Goal: Task Accomplishment & Management: Complete application form

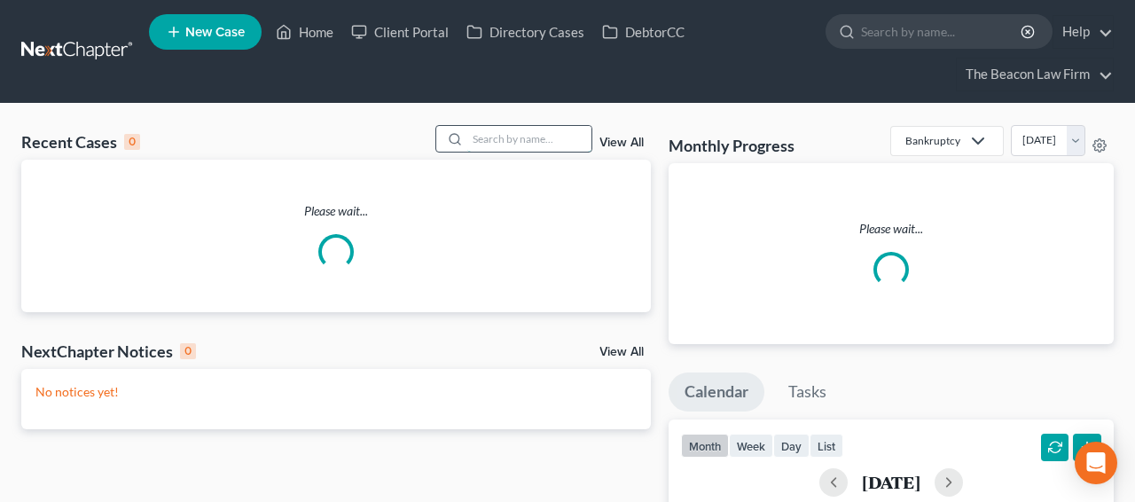
click at [511, 135] on input "search" at bounding box center [529, 139] width 124 height 26
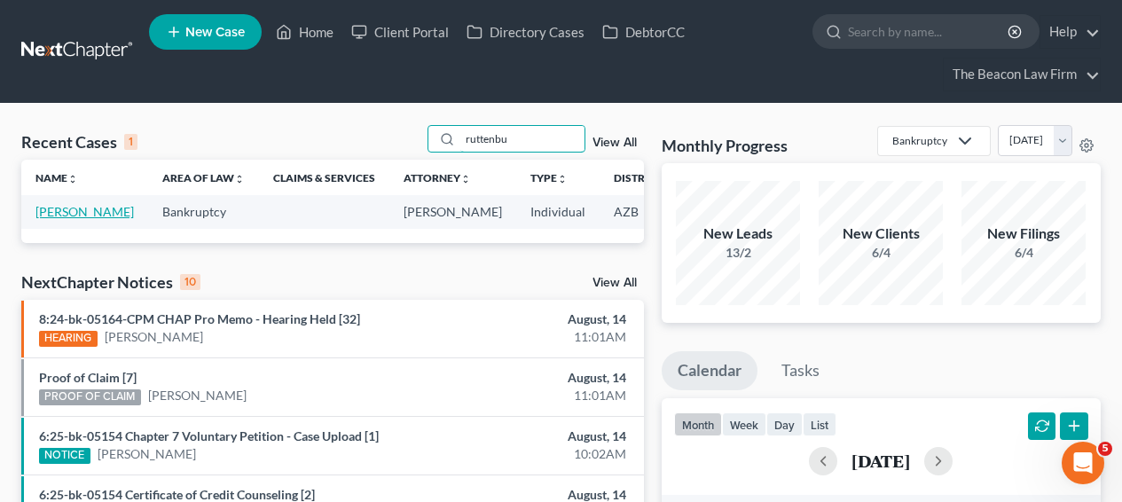
type input "ruttenbu"
click at [58, 211] on link "Ruttenbur, Phillip" at bounding box center [84, 211] width 98 height 15
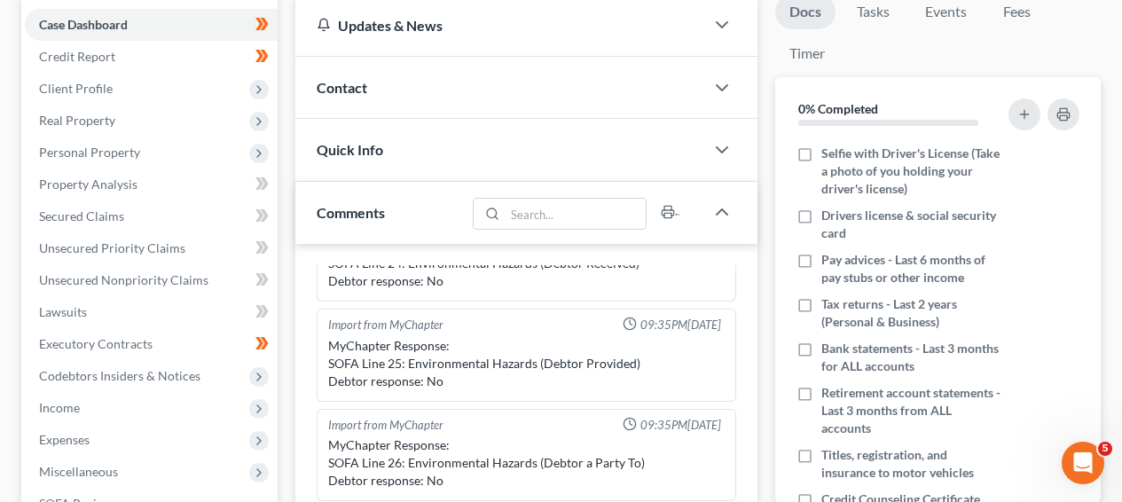
scroll to position [254, 0]
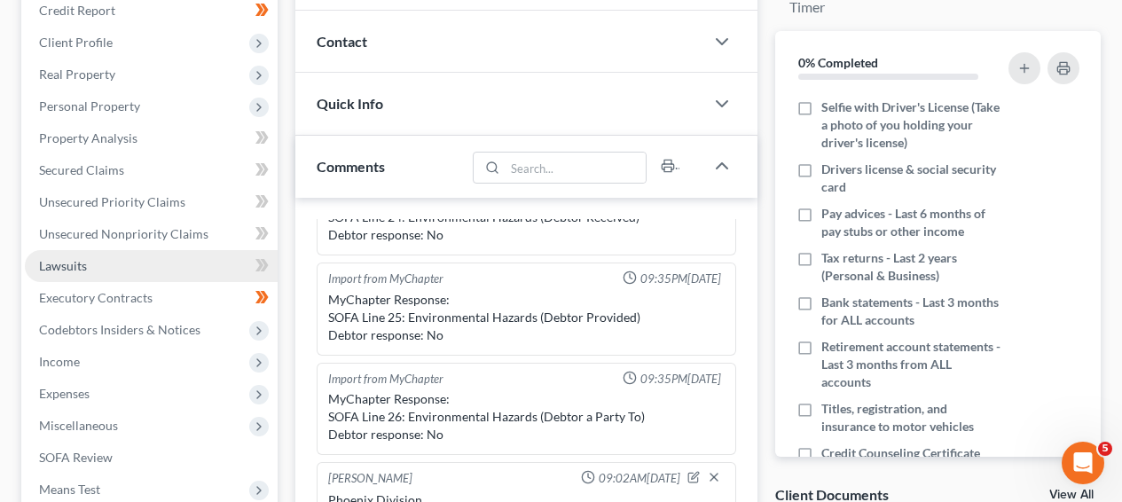
click at [169, 269] on link "Lawsuits" at bounding box center [151, 266] width 253 height 32
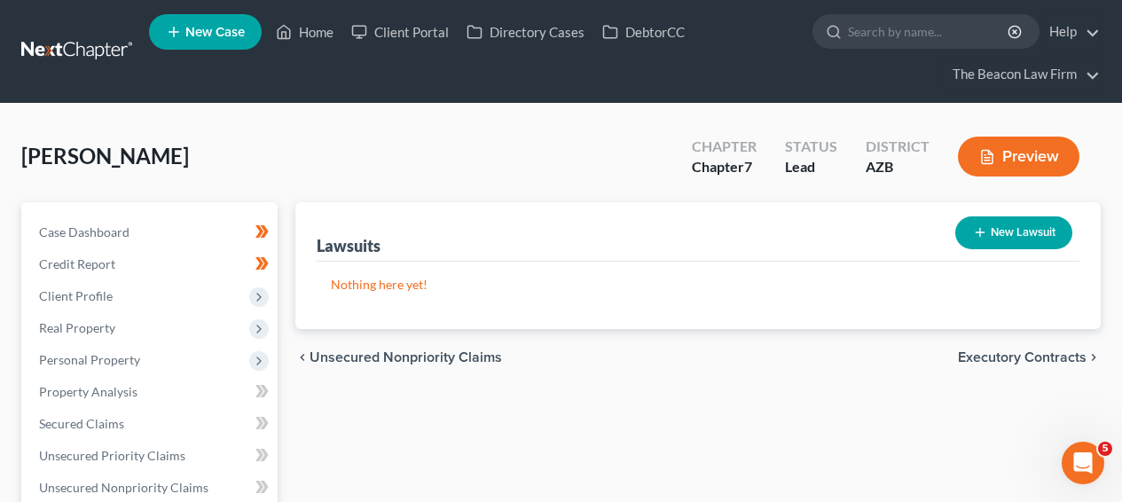
scroll to position [471, 0]
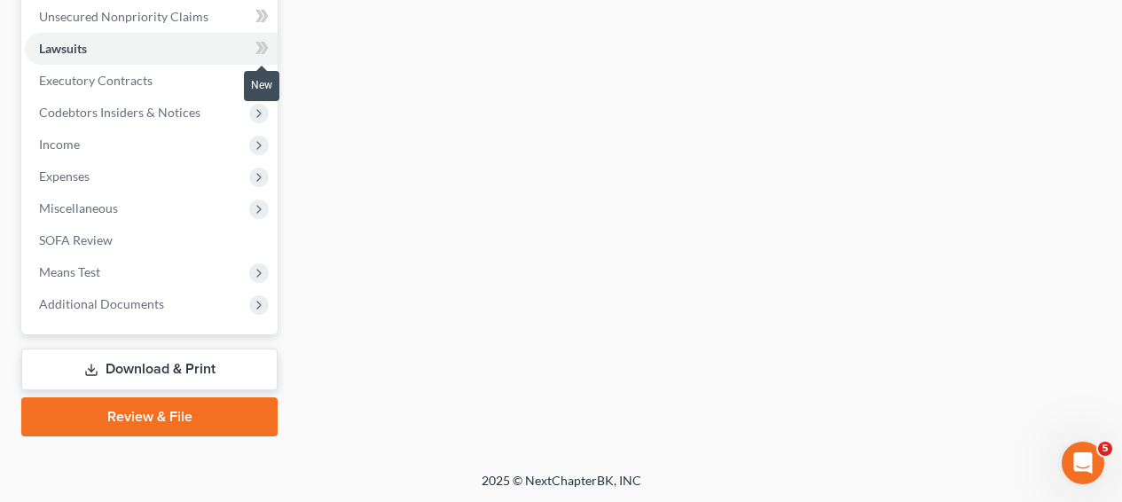
click at [266, 43] on icon at bounding box center [265, 48] width 8 height 12
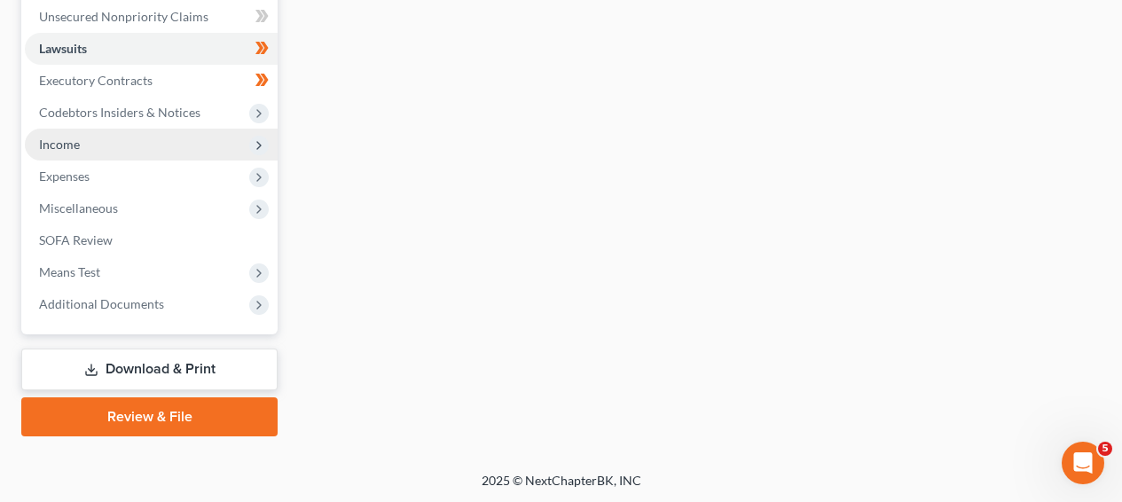
click at [232, 147] on span "Income" at bounding box center [151, 145] width 253 height 32
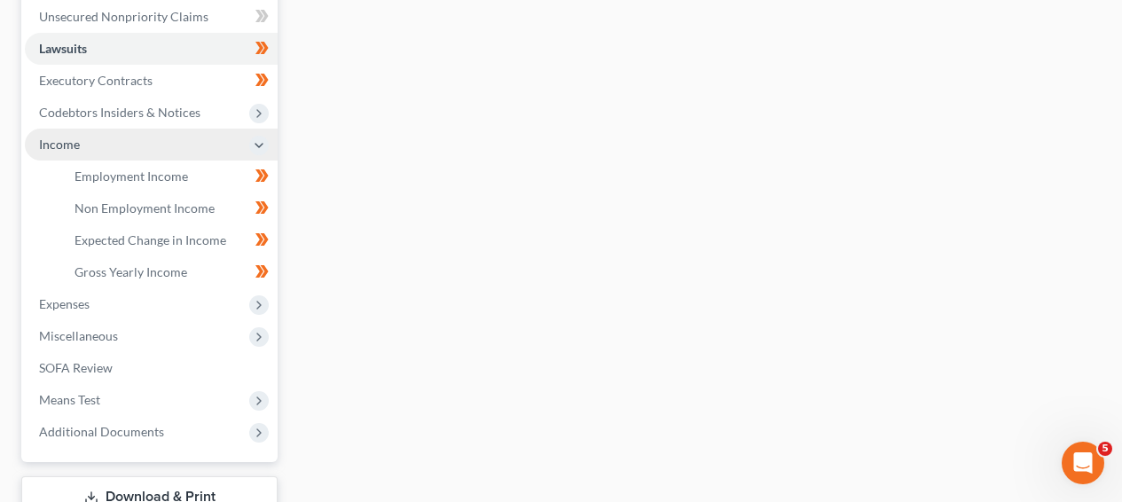
click at [232, 147] on span "Income" at bounding box center [151, 145] width 253 height 32
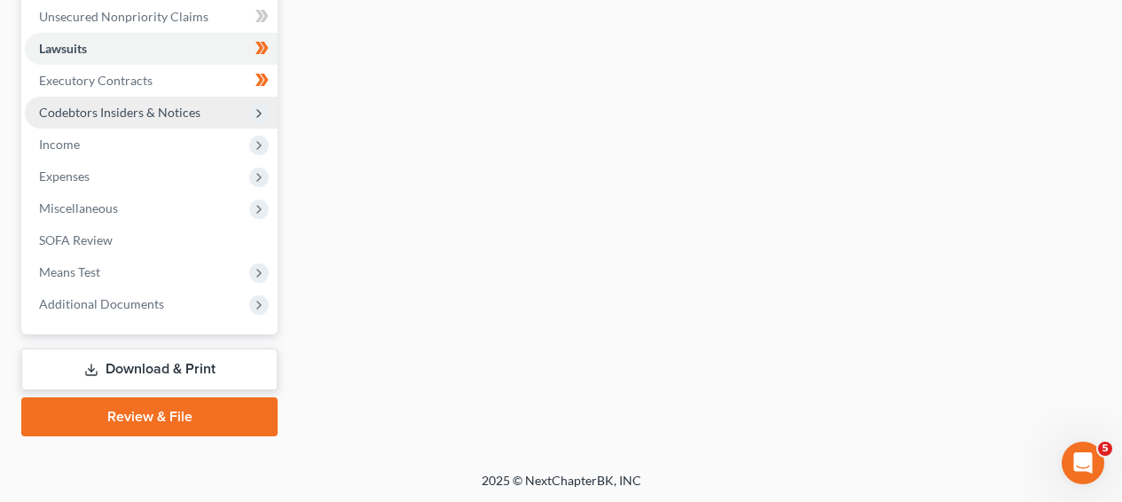
click at [216, 119] on span "Codebtors Insiders & Notices" at bounding box center [151, 113] width 253 height 32
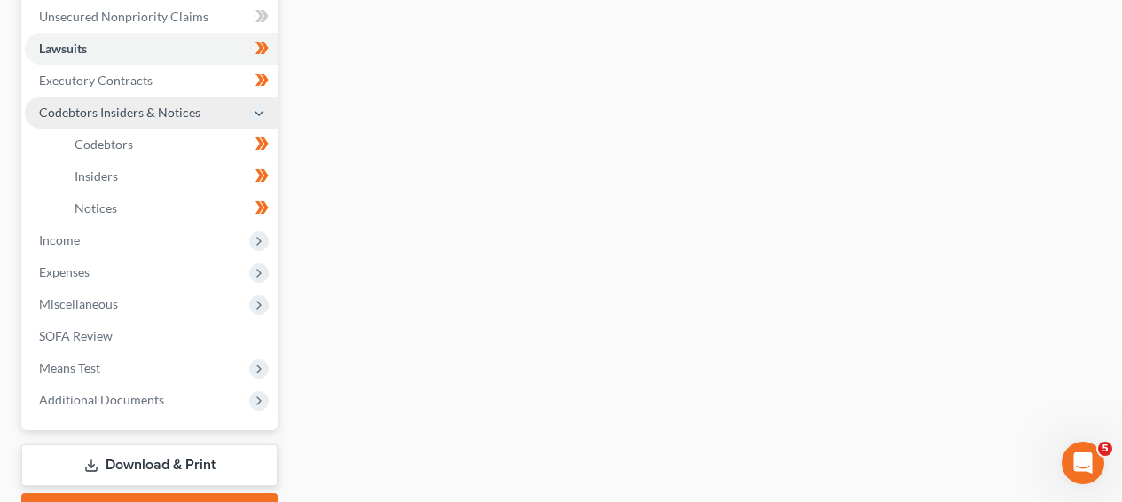
click at [216, 119] on span "Codebtors Insiders & Notices" at bounding box center [151, 113] width 253 height 32
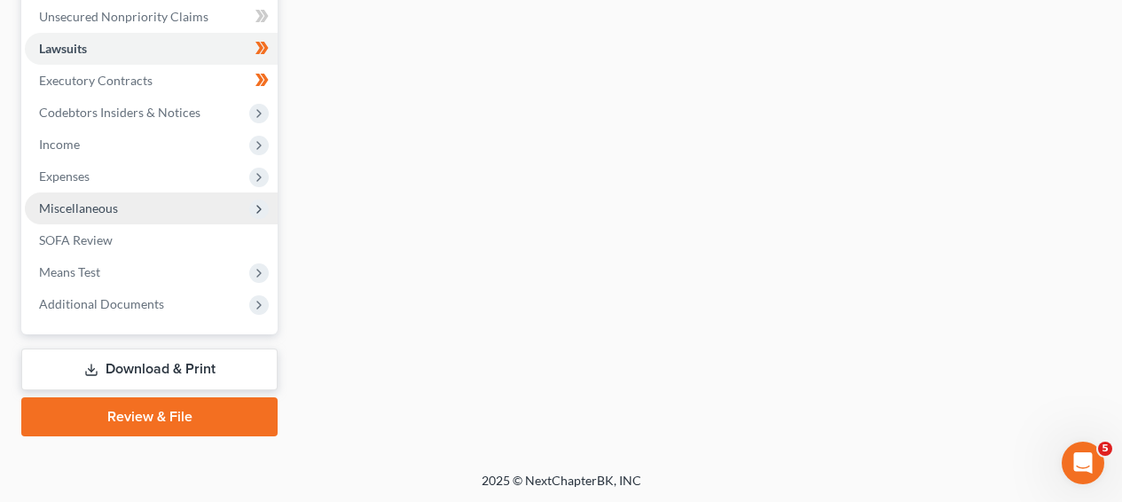
click at [210, 211] on span "Miscellaneous" at bounding box center [151, 208] width 253 height 32
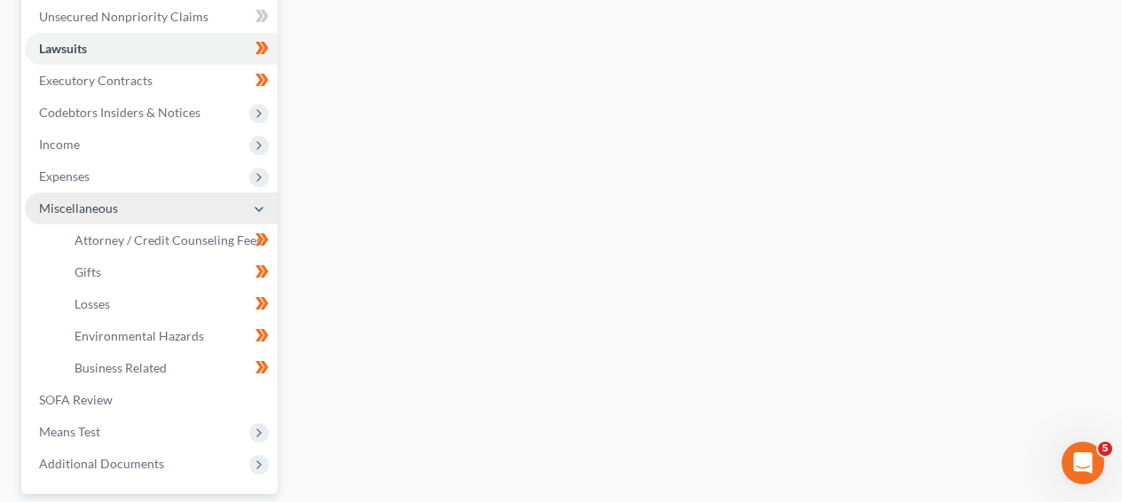
click at [210, 211] on span "Miscellaneous" at bounding box center [151, 208] width 253 height 32
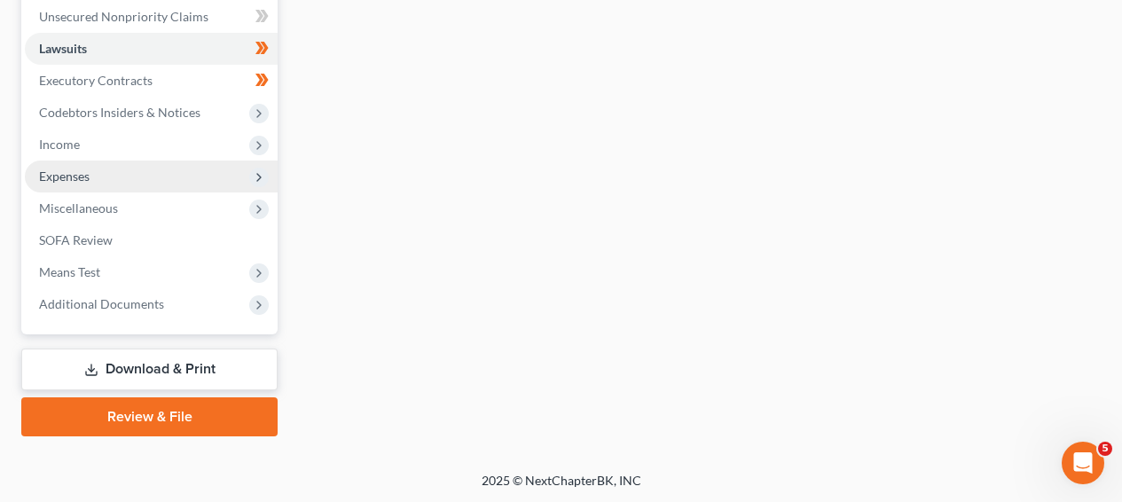
click at [197, 176] on span "Expenses" at bounding box center [151, 176] width 253 height 32
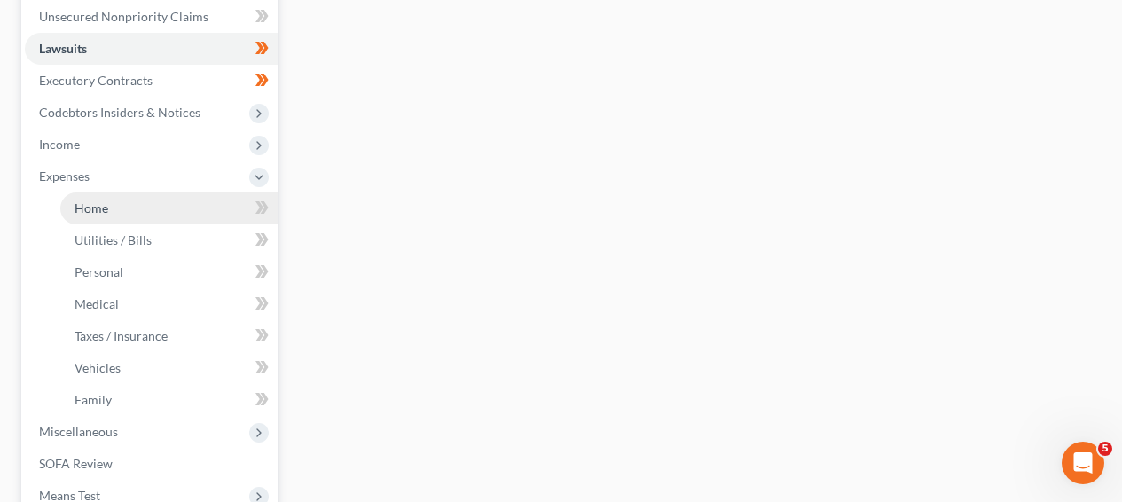
click at [191, 201] on link "Home" at bounding box center [168, 208] width 217 height 32
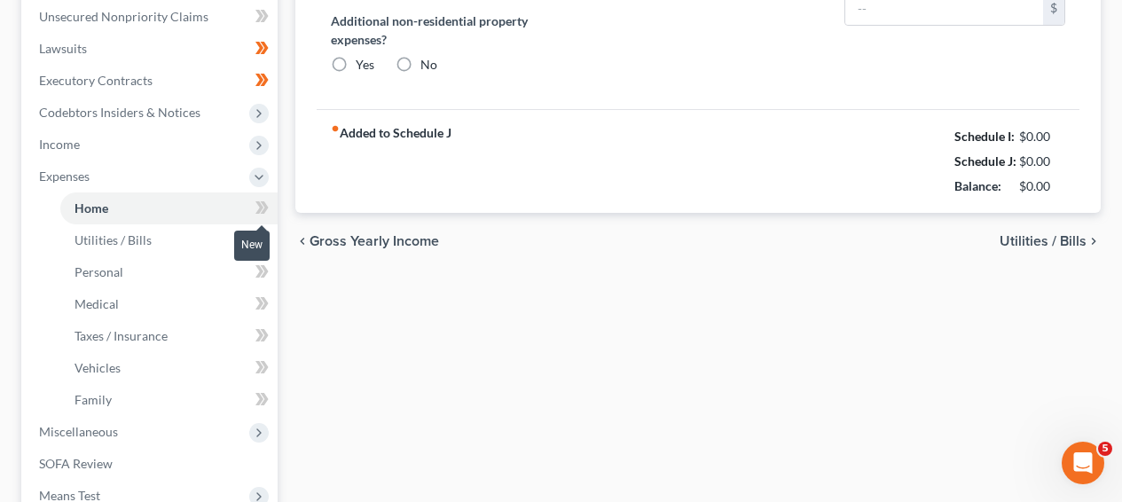
type input "1,622.95"
type input "0.00"
radio input "true"
type input "0.00"
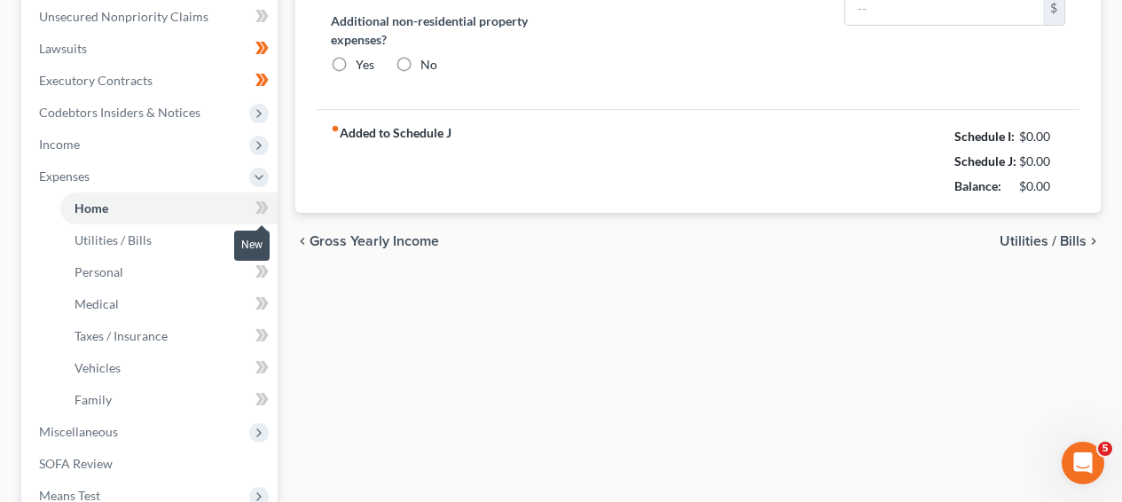
type input "0.00"
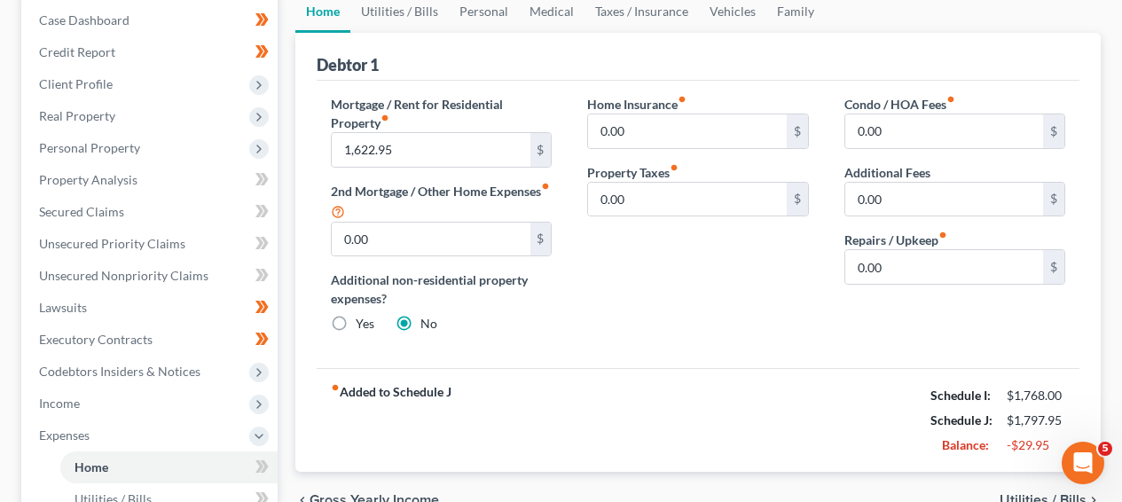
scroll to position [211, 0]
click at [641, 29] on link "Taxes / Insurance" at bounding box center [641, 12] width 114 height 43
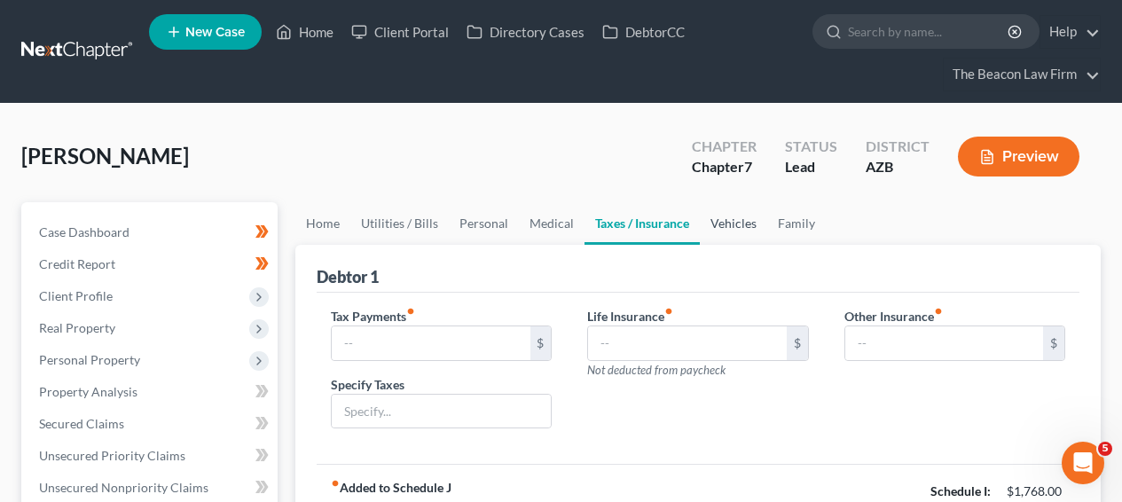
click at [723, 228] on link "Vehicles" at bounding box center [733, 223] width 67 height 43
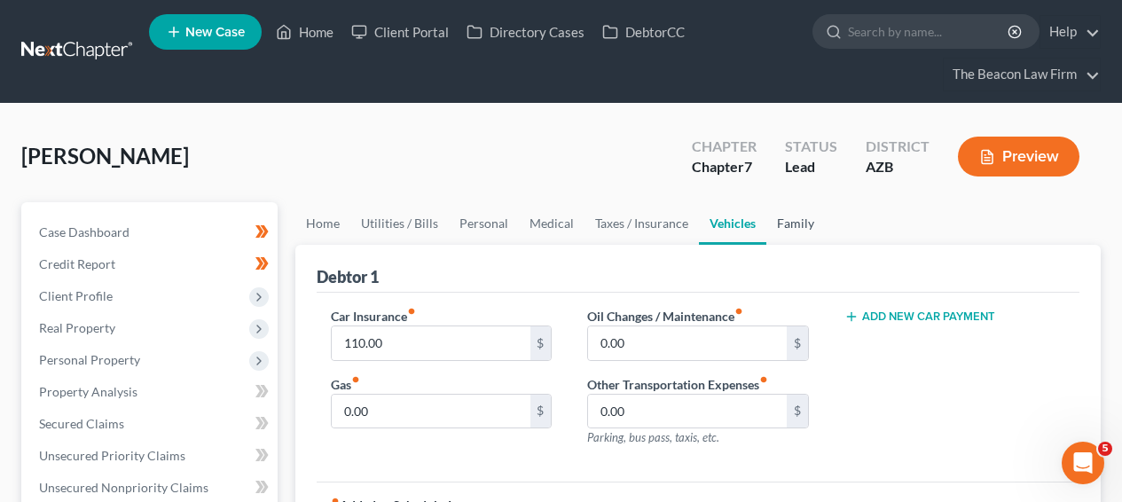
click at [793, 231] on link "Family" at bounding box center [795, 223] width 59 height 43
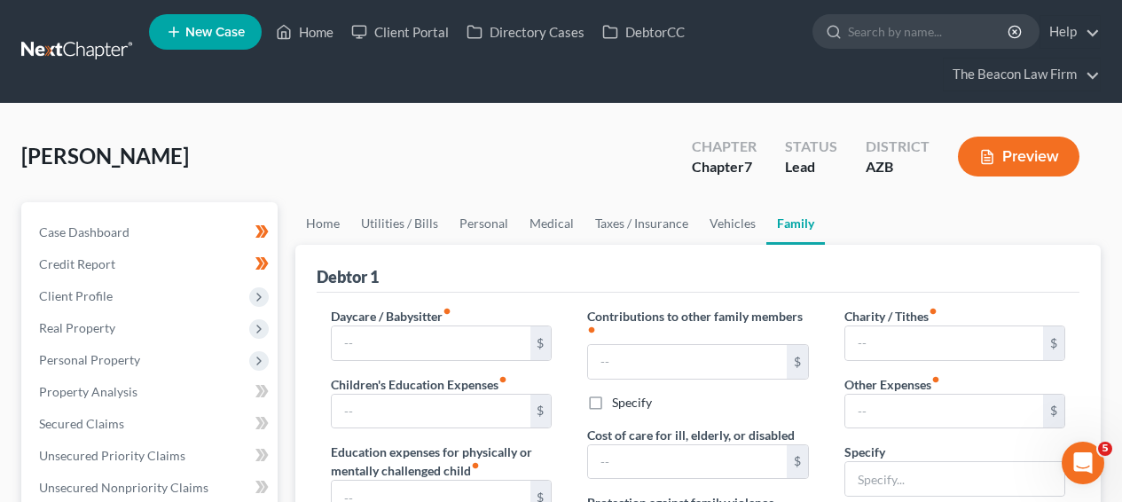
scroll to position [484, 0]
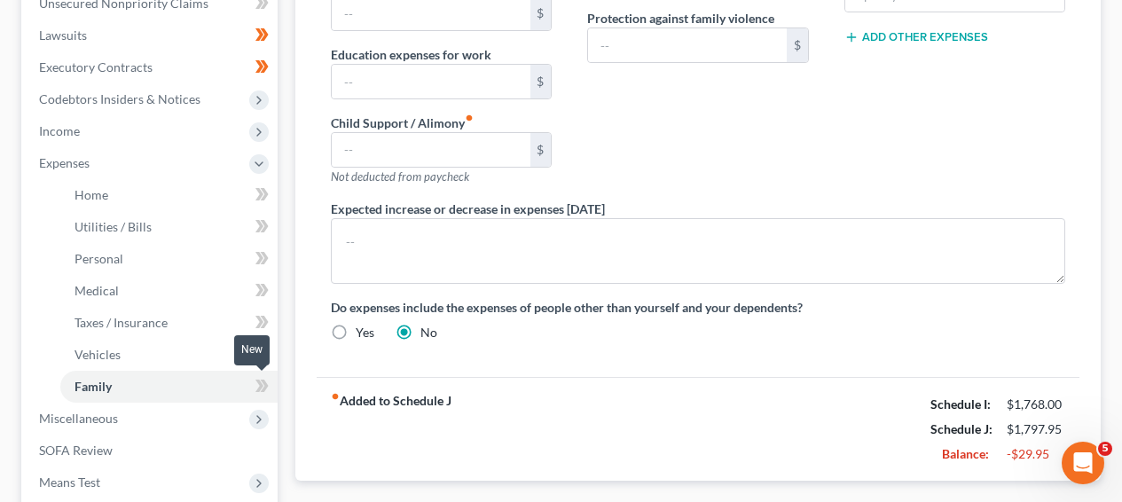
click at [270, 376] on span at bounding box center [261, 388] width 31 height 27
click at [270, 348] on span at bounding box center [261, 356] width 31 height 27
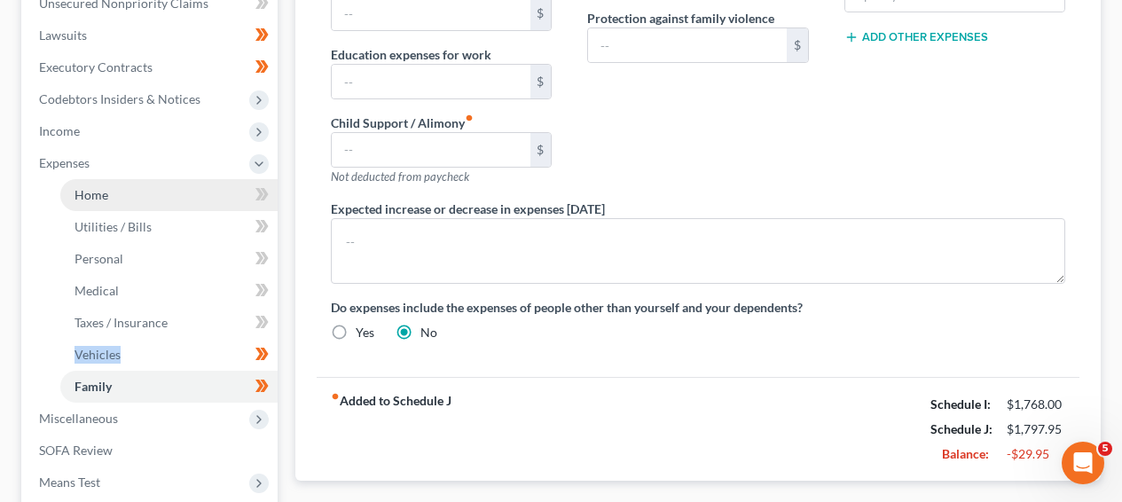
click at [181, 199] on link "Home" at bounding box center [168, 195] width 217 height 32
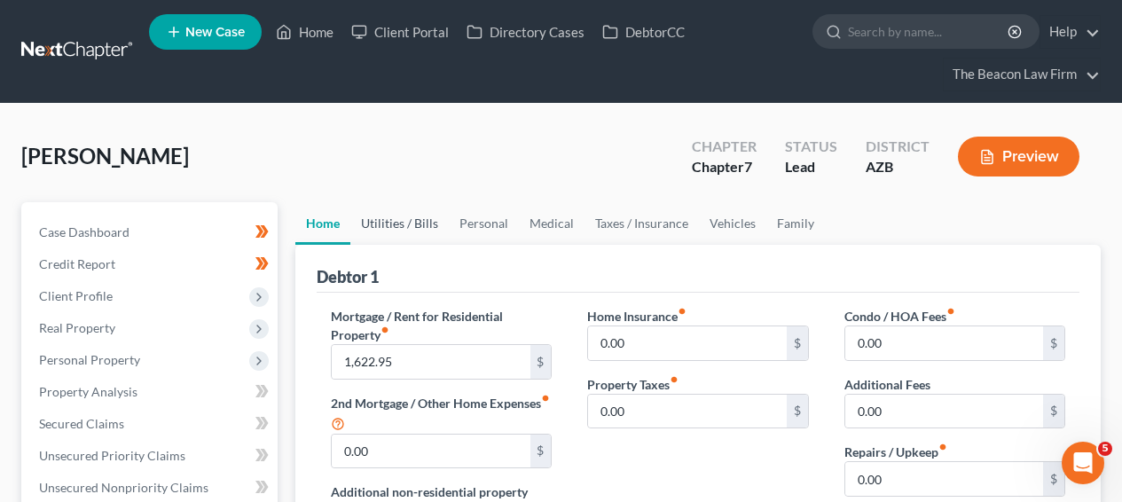
click at [390, 223] on link "Utilities / Bills" at bounding box center [399, 223] width 98 height 43
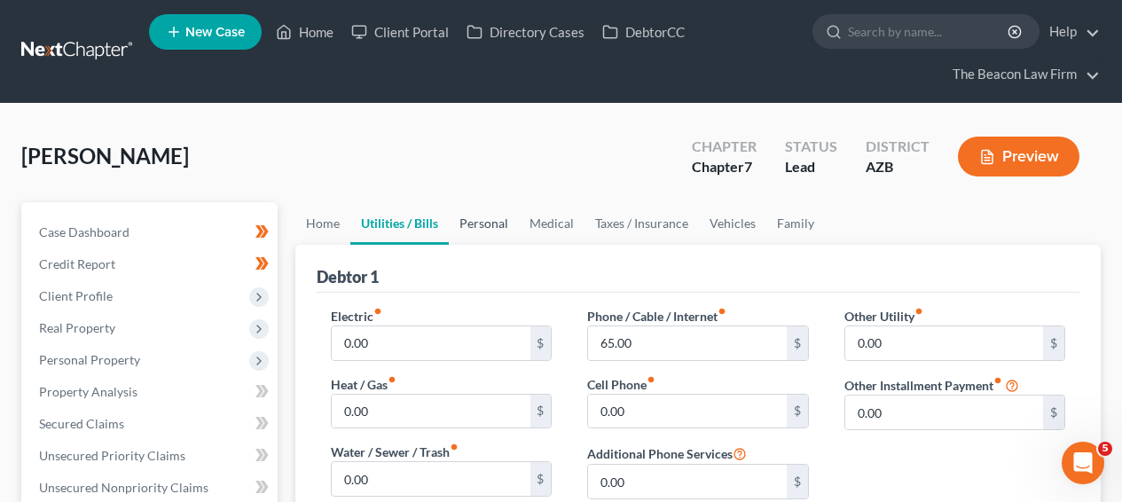
click at [476, 224] on link "Personal" at bounding box center [484, 223] width 70 height 43
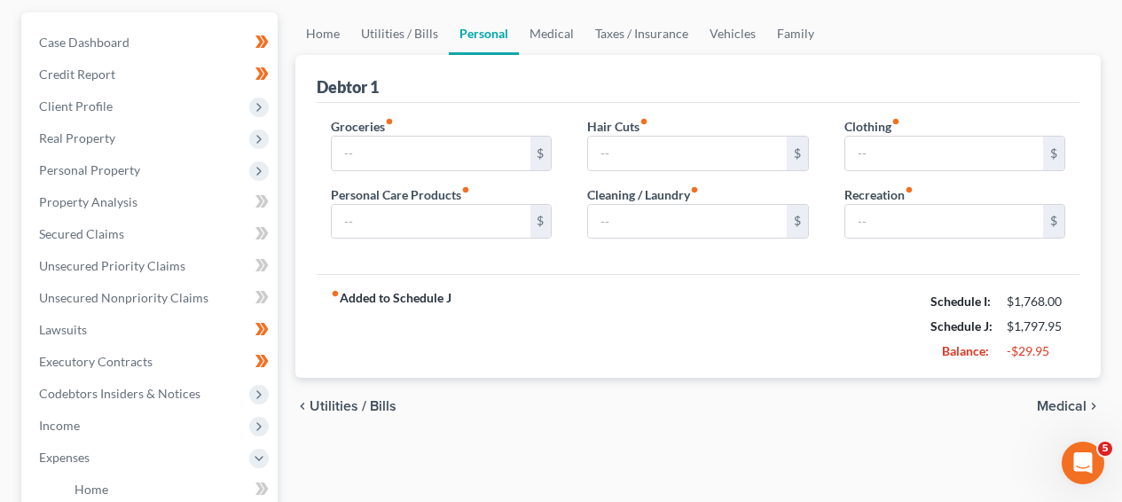
scroll to position [204, 0]
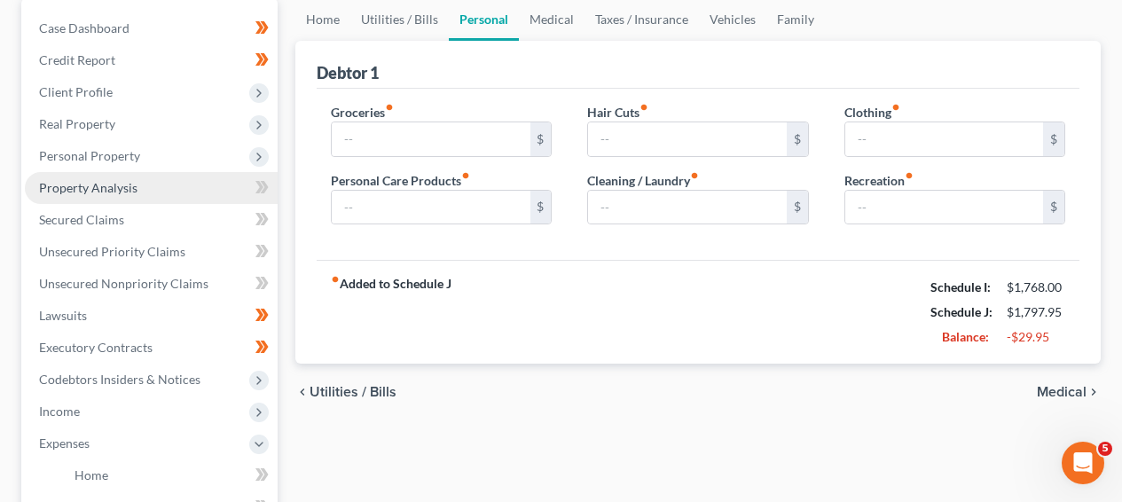
click at [207, 192] on link "Property Analysis" at bounding box center [151, 188] width 253 height 32
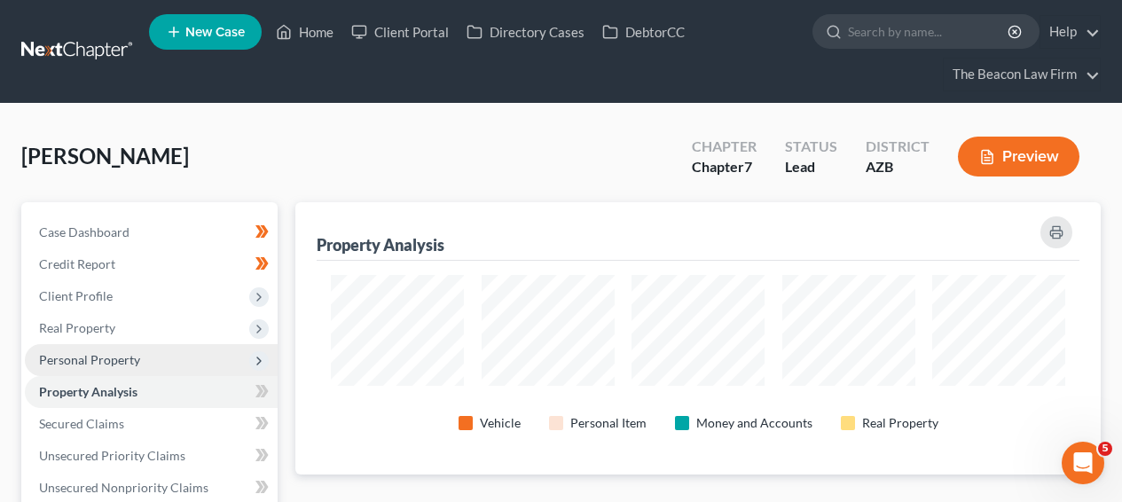
click at [189, 354] on span "Personal Property" at bounding box center [151, 360] width 253 height 32
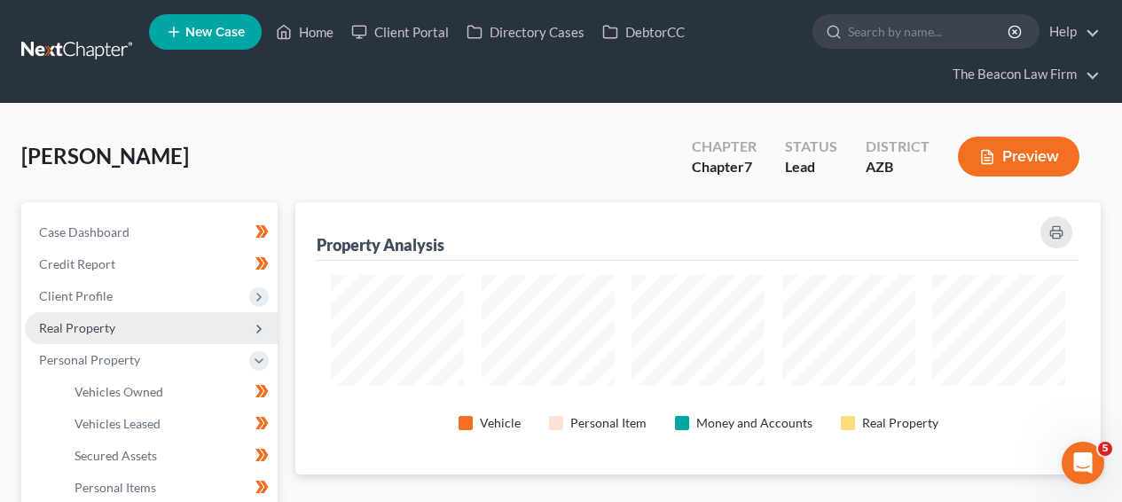
click at [196, 320] on span "Real Property" at bounding box center [151, 328] width 253 height 32
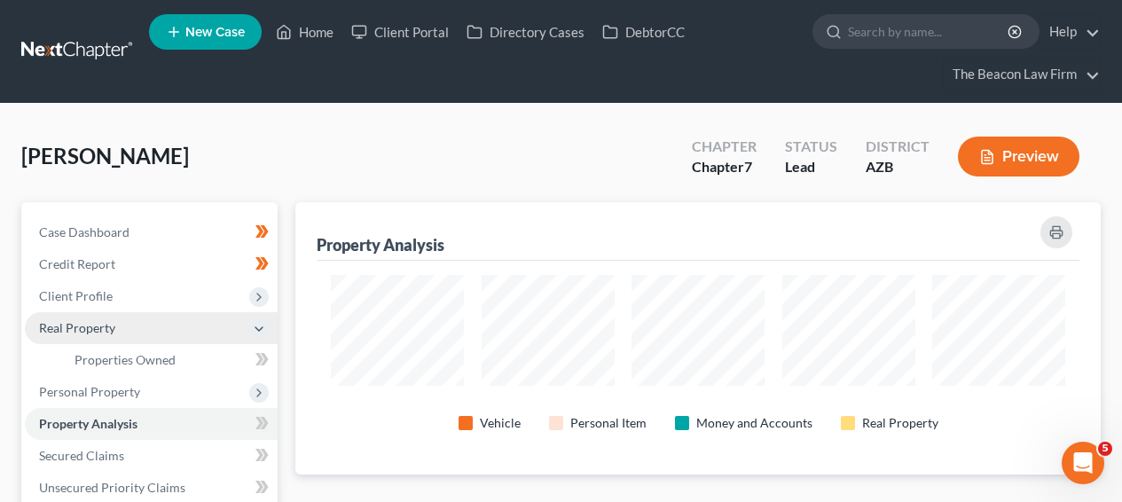
click at [199, 312] on span "Real Property" at bounding box center [151, 328] width 253 height 32
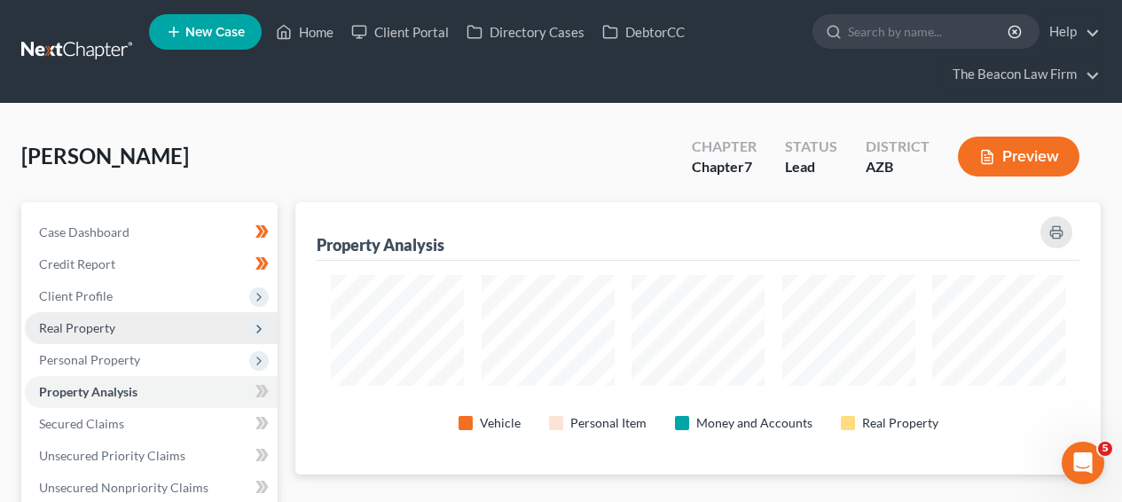
click at [196, 315] on span "Real Property" at bounding box center [151, 328] width 253 height 32
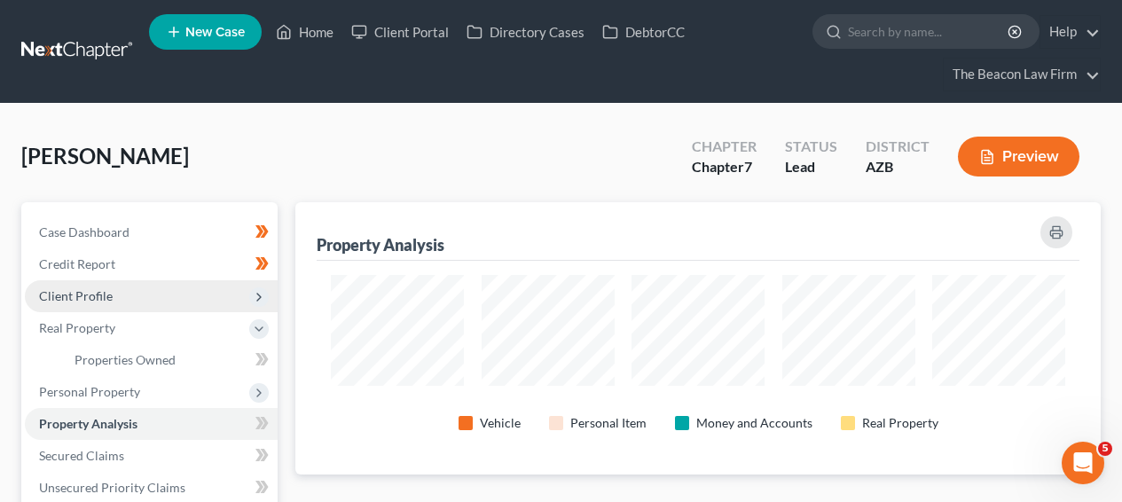
click at [200, 297] on span "Client Profile" at bounding box center [151, 296] width 253 height 32
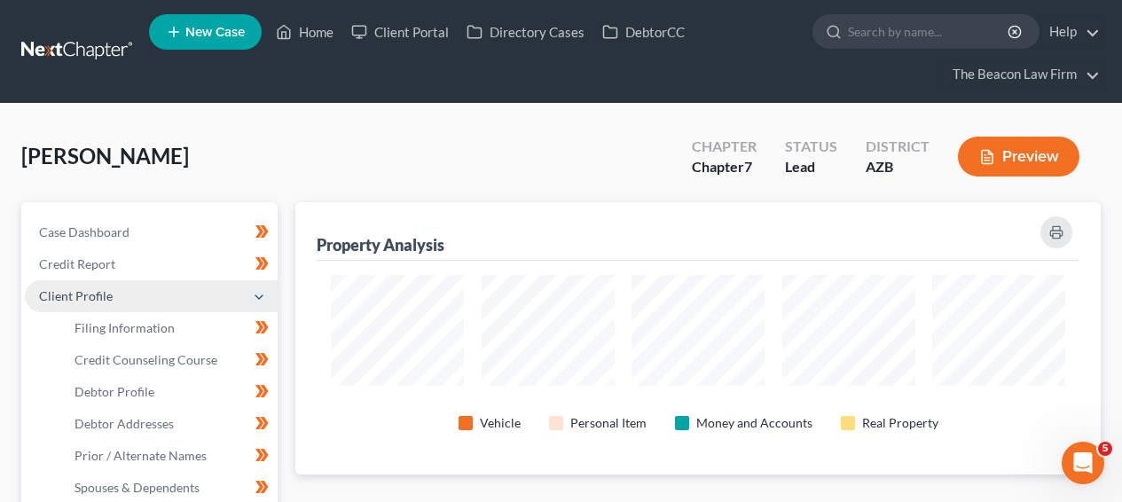
click at [200, 297] on span "Client Profile" at bounding box center [151, 296] width 253 height 32
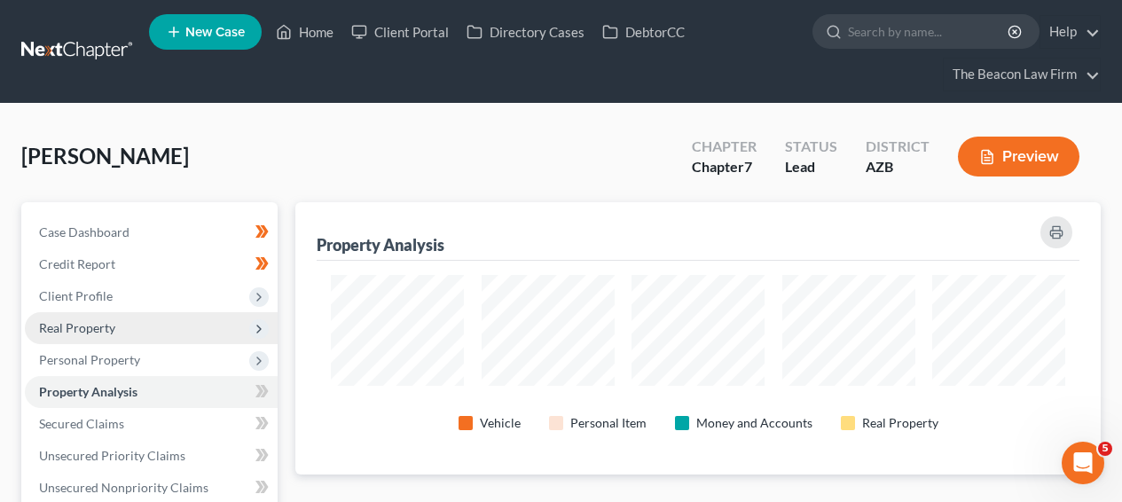
click at [190, 324] on span "Real Property" at bounding box center [151, 328] width 253 height 32
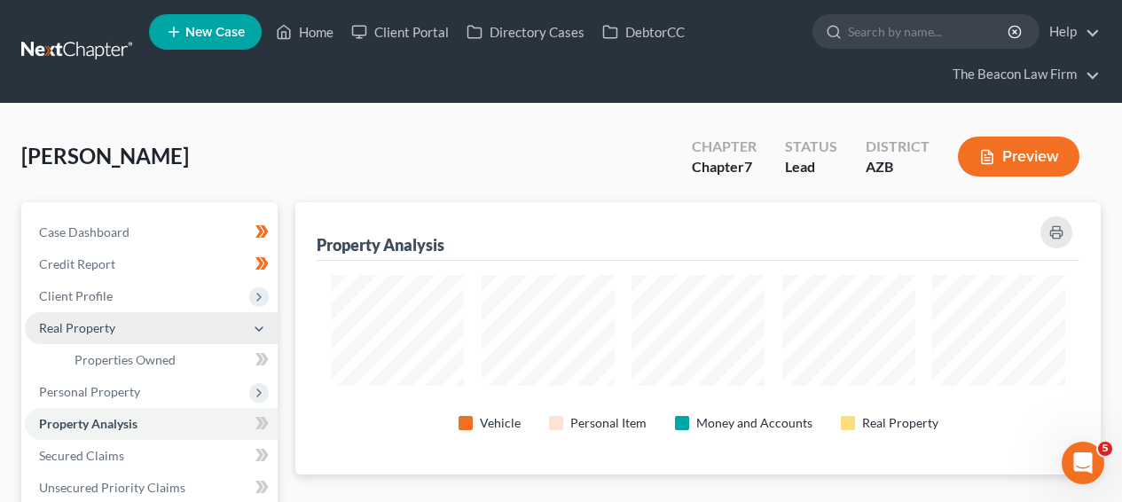
click at [185, 340] on span "Real Property" at bounding box center [151, 328] width 253 height 32
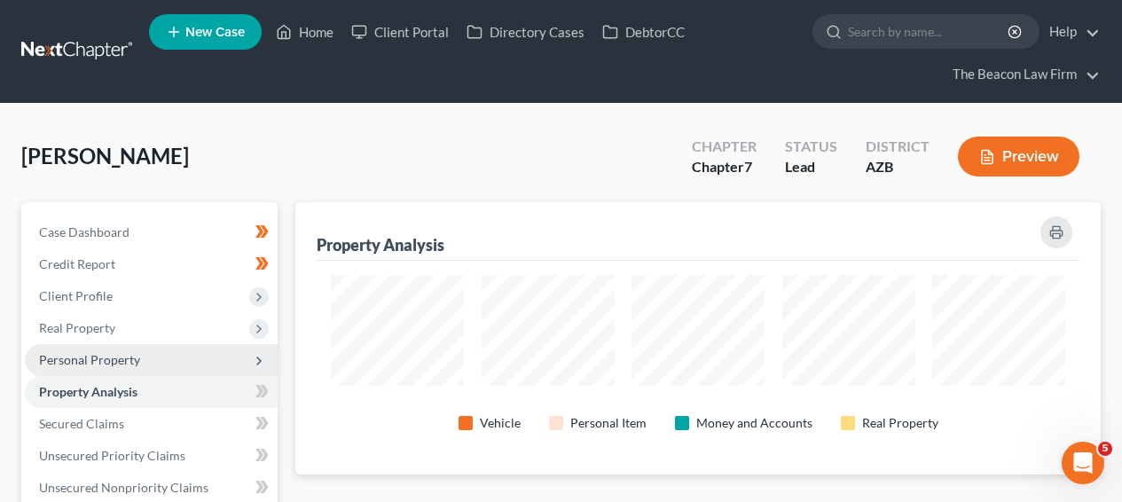
click at [184, 353] on span "Personal Property" at bounding box center [151, 360] width 253 height 32
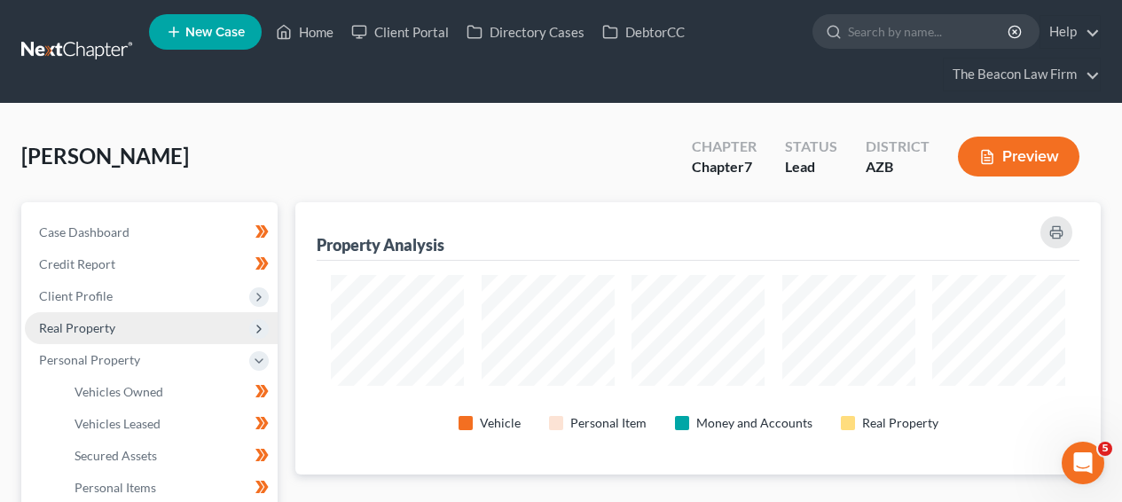
click at [183, 326] on span "Real Property" at bounding box center [151, 328] width 253 height 32
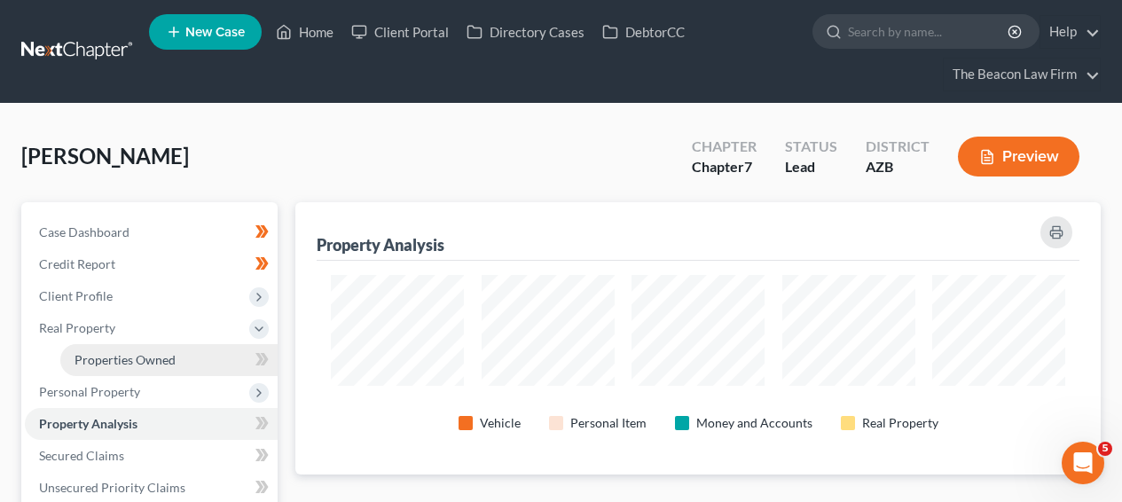
click at [176, 354] on link "Properties Owned" at bounding box center [168, 360] width 217 height 32
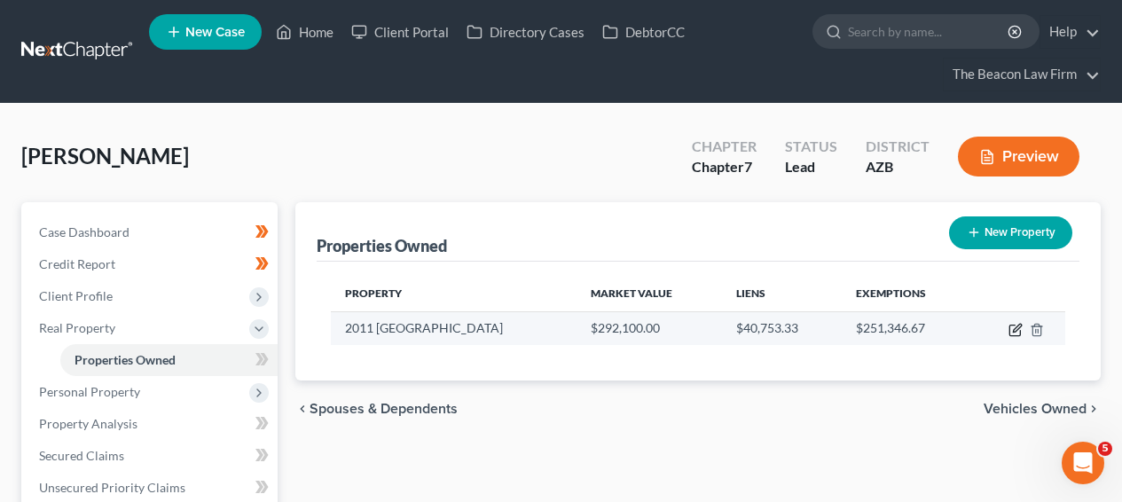
click at [1016, 329] on icon "button" at bounding box center [1015, 330] width 14 height 14
select select "3"
select select "1"
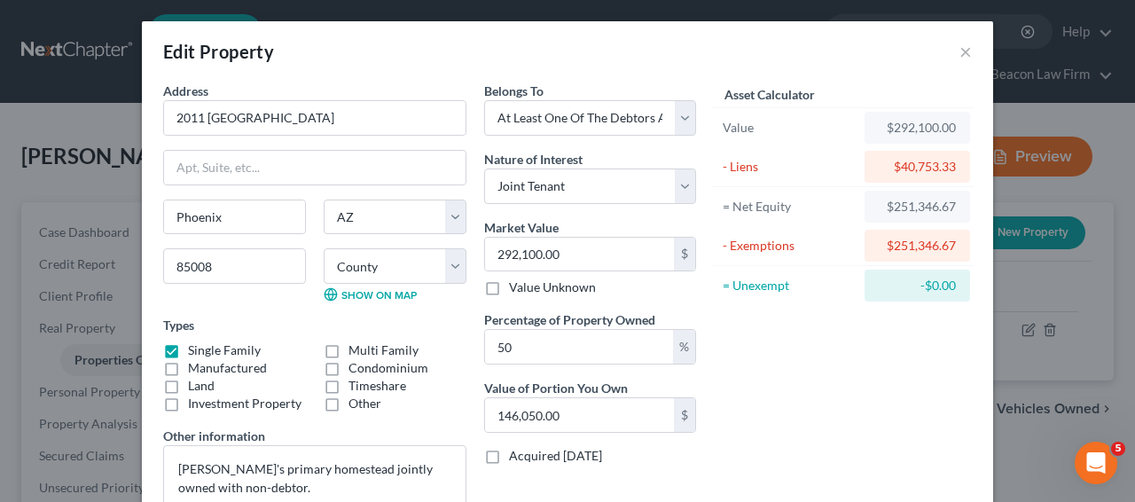
click at [1098, 278] on div "Edit Property × Address * 2011 N 29th Place Phoenix State AL AK AR AZ CA CO CT …" at bounding box center [567, 251] width 1135 height 502
click at [963, 53] on button "×" at bounding box center [965, 51] width 12 height 21
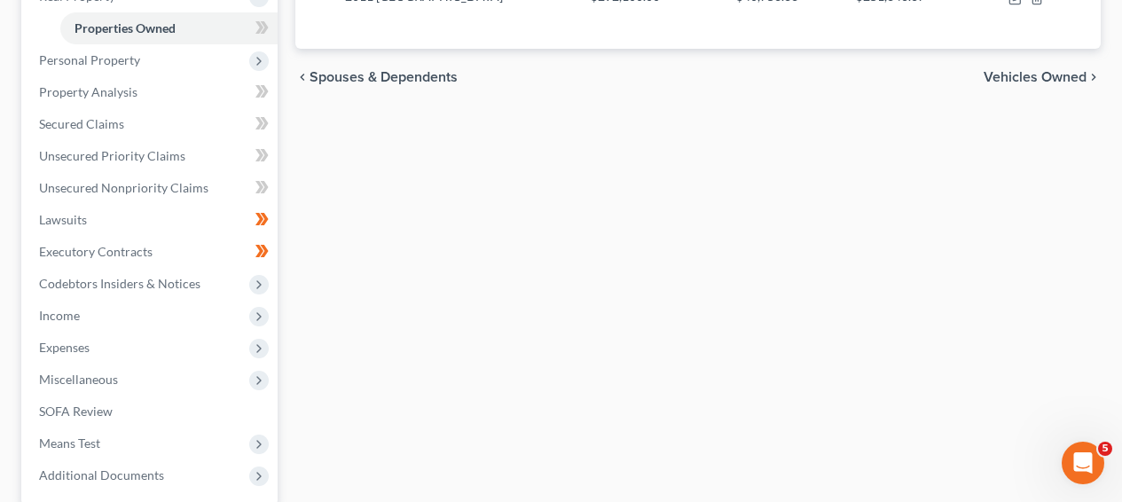
scroll to position [377, 0]
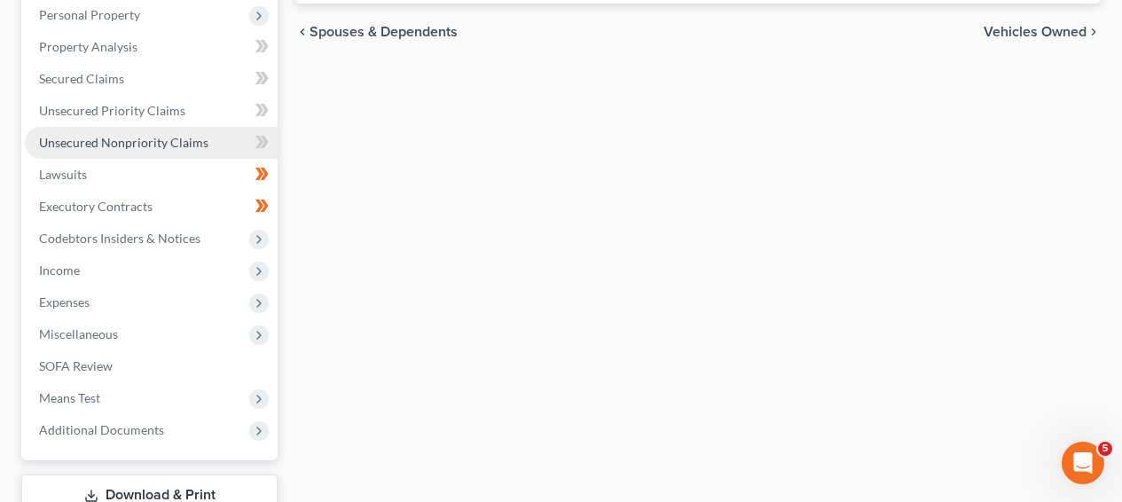
click at [160, 143] on span "Unsecured Nonpriority Claims" at bounding box center [123, 142] width 169 height 15
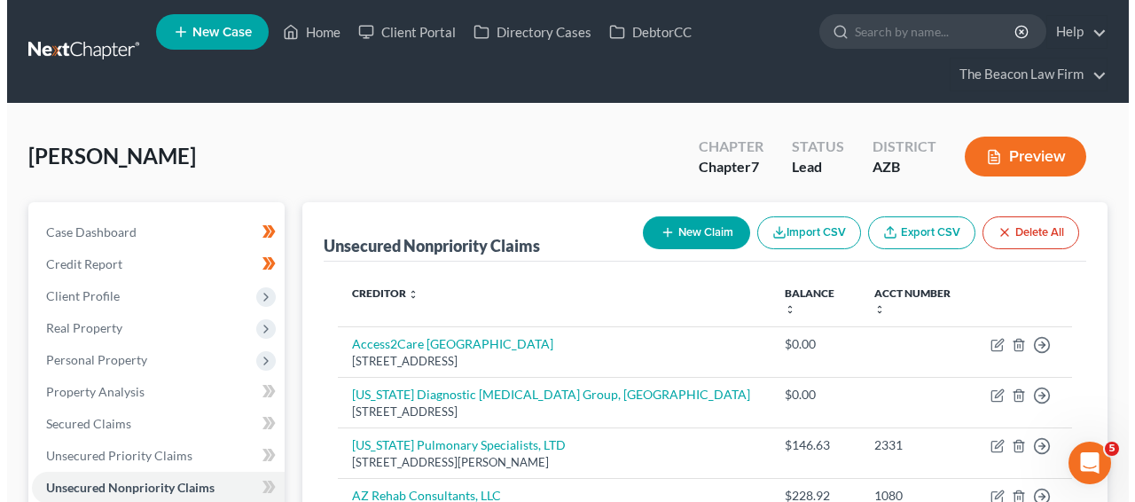
scroll to position [484, 0]
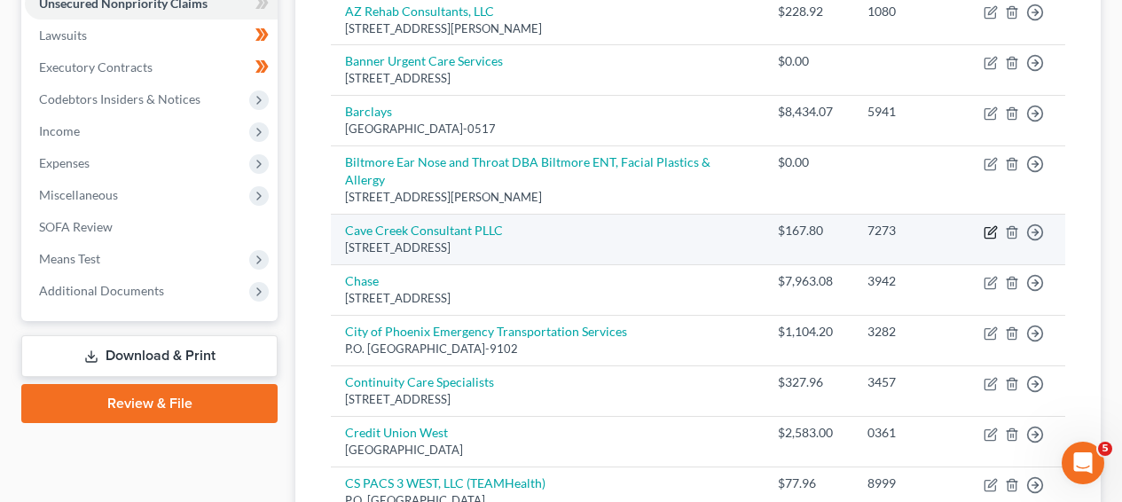
click at [996, 225] on icon "button" at bounding box center [990, 232] width 14 height 14
select select "3"
select select "0"
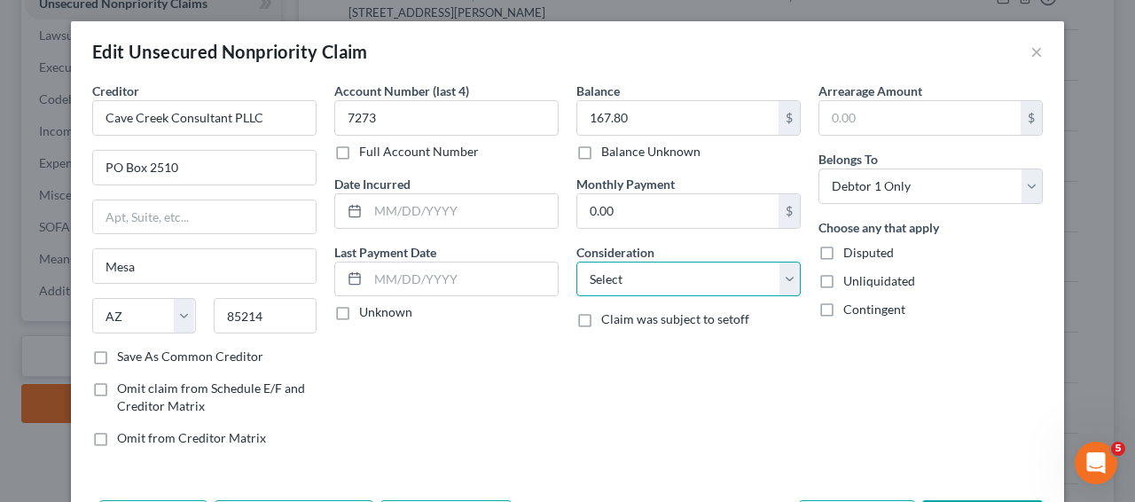
click at [663, 281] on select "Select Cable / Satellite Services Collection Agency Credit Card Debt Debt Couns…" at bounding box center [688, 279] width 224 height 35
select select "9"
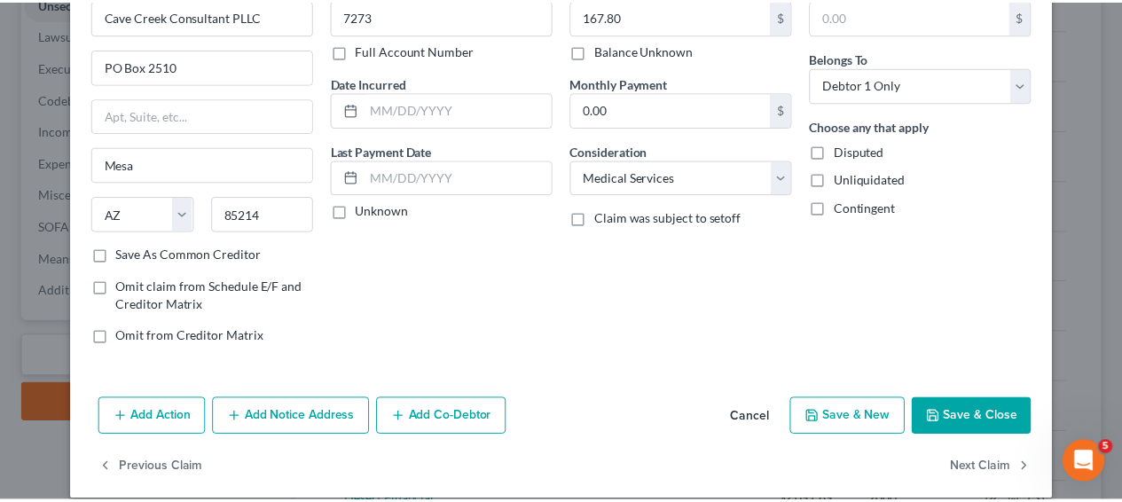
scroll to position [121, 0]
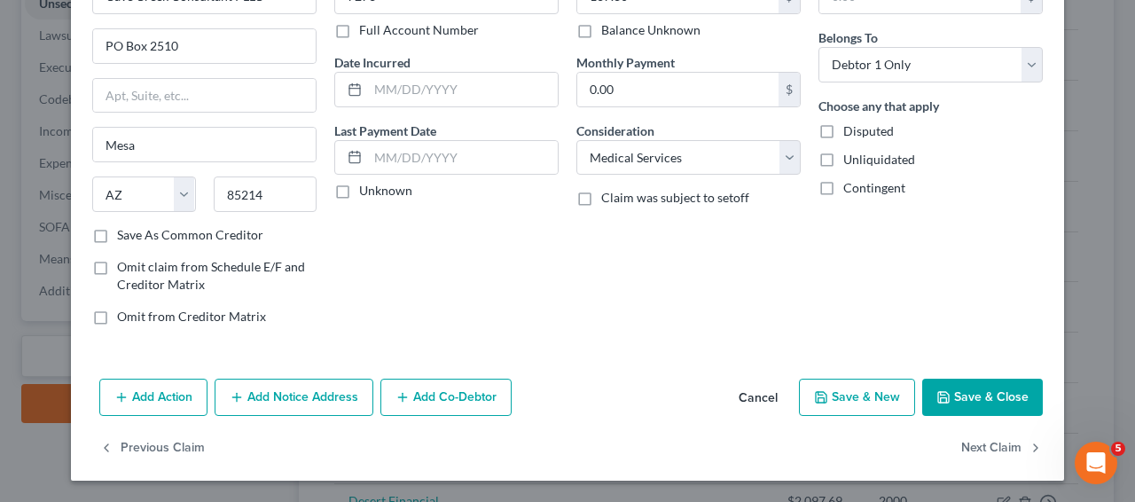
click at [981, 391] on button "Save & Close" at bounding box center [982, 397] width 121 height 37
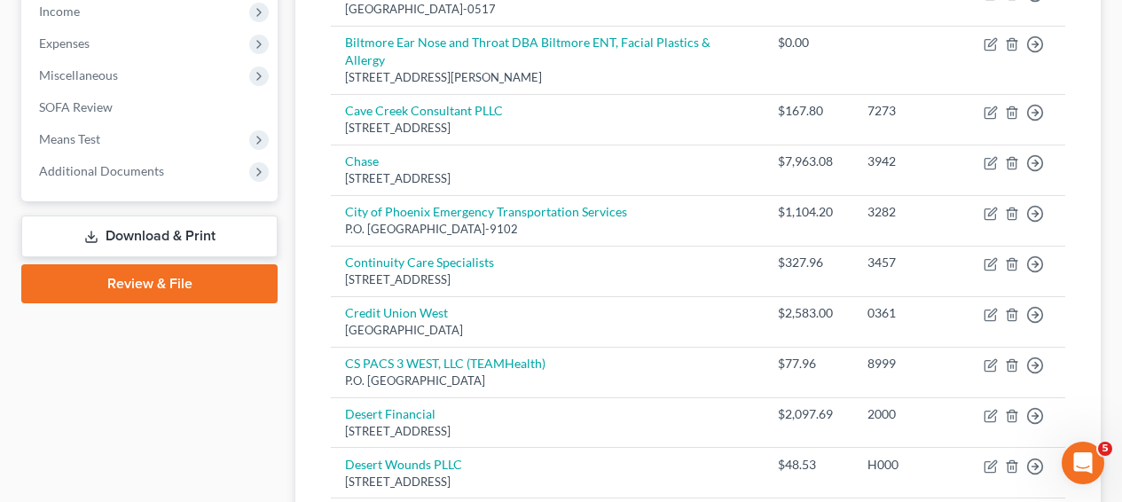
scroll to position [631, 0]
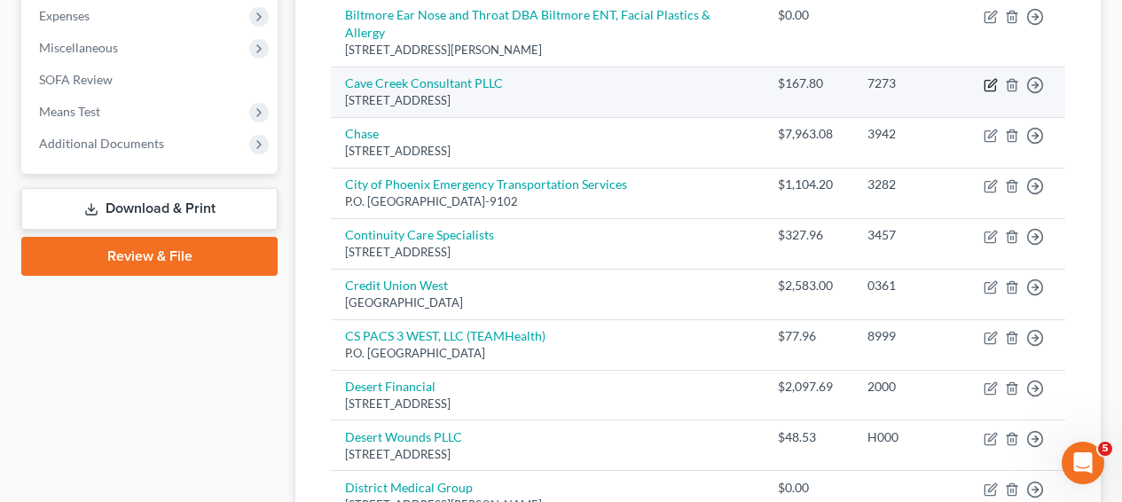
click at [984, 81] on icon "button" at bounding box center [989, 86] width 11 height 11
select select "3"
select select "9"
select select "0"
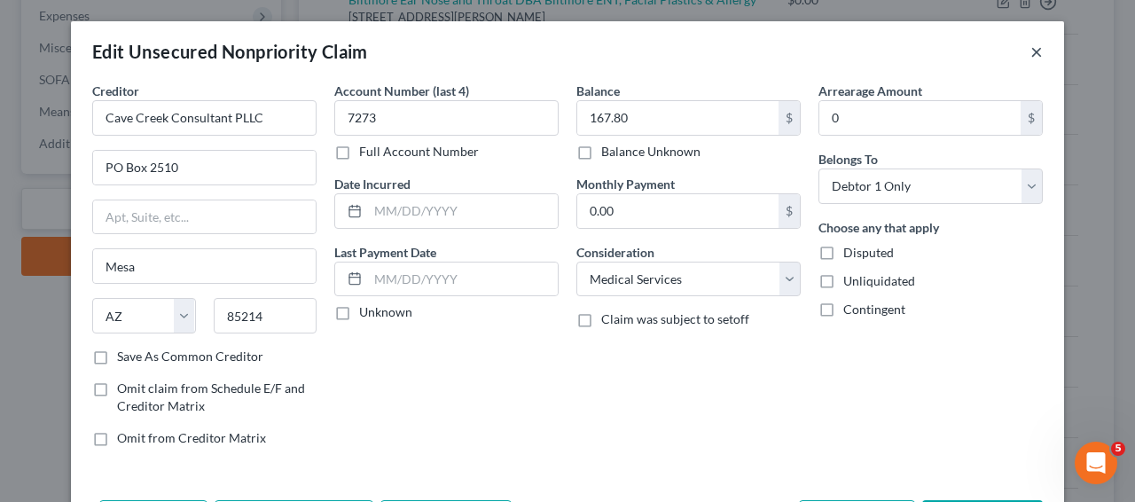
click at [1035, 53] on button "×" at bounding box center [1036, 51] width 12 height 21
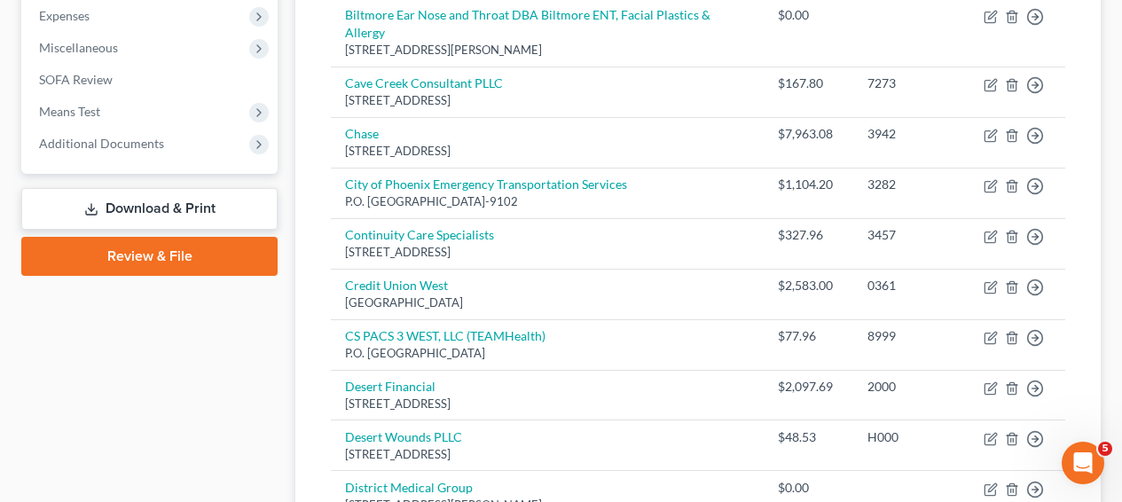
scroll to position [147, 0]
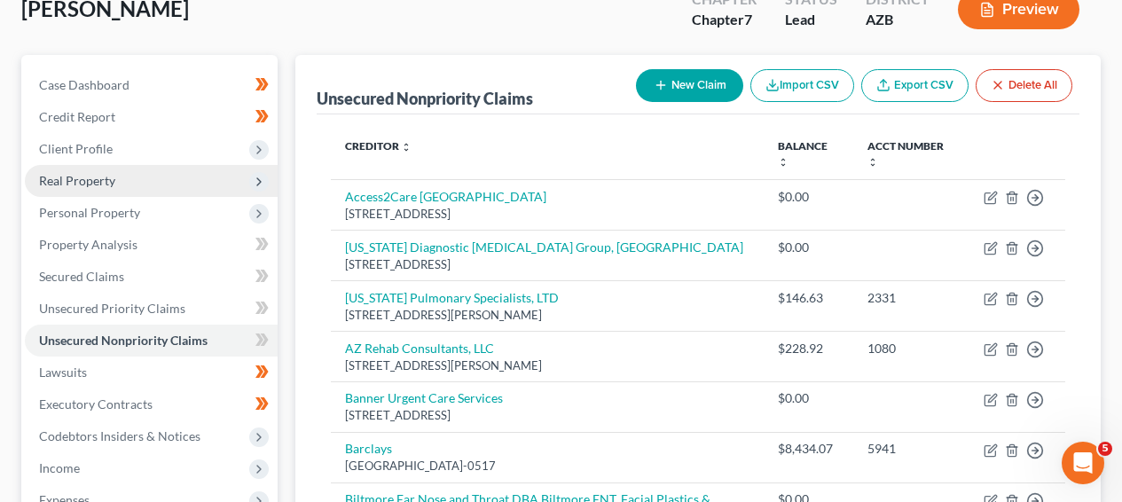
click at [101, 181] on span "Real Property" at bounding box center [77, 180] width 76 height 15
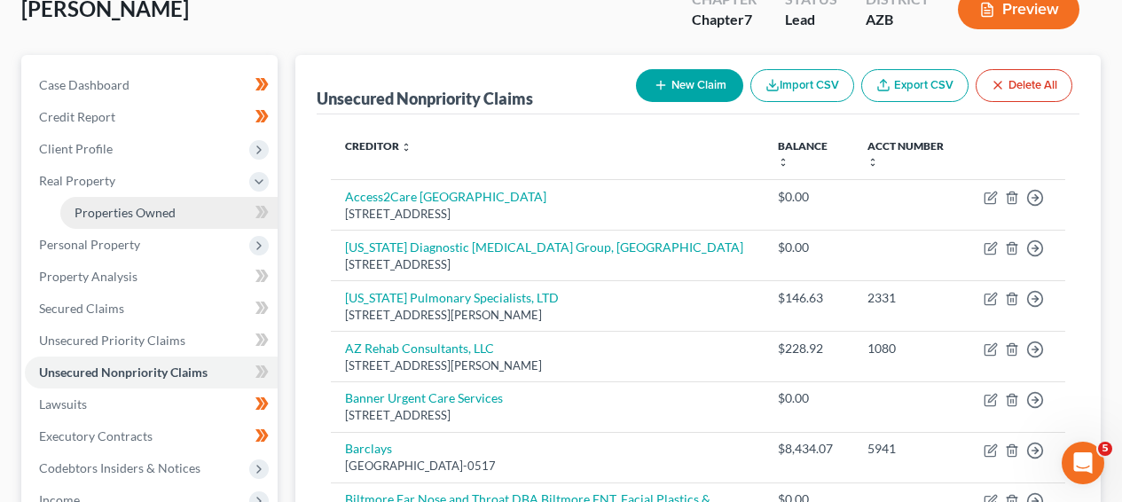
click at [108, 210] on span "Properties Owned" at bounding box center [124, 212] width 101 height 15
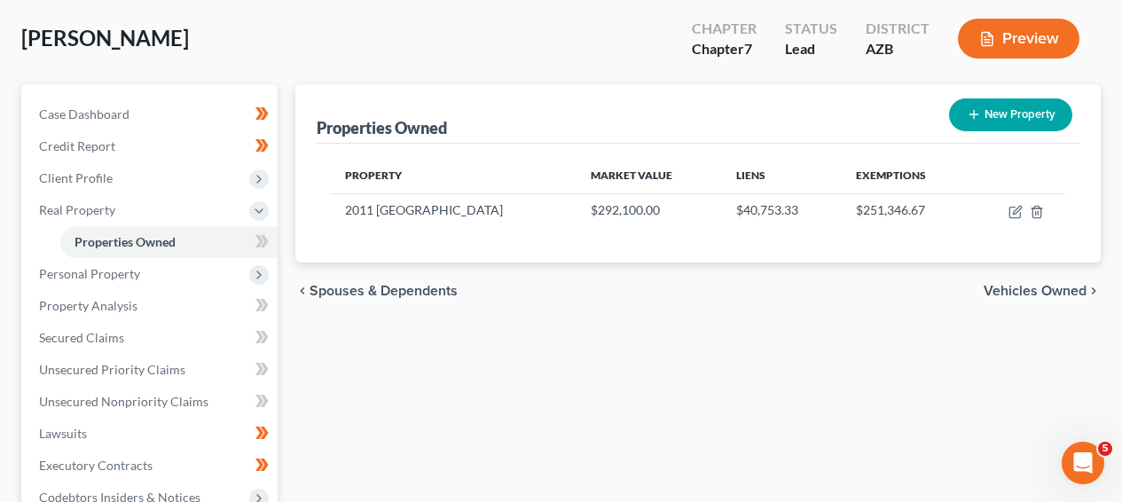
scroll to position [182, 0]
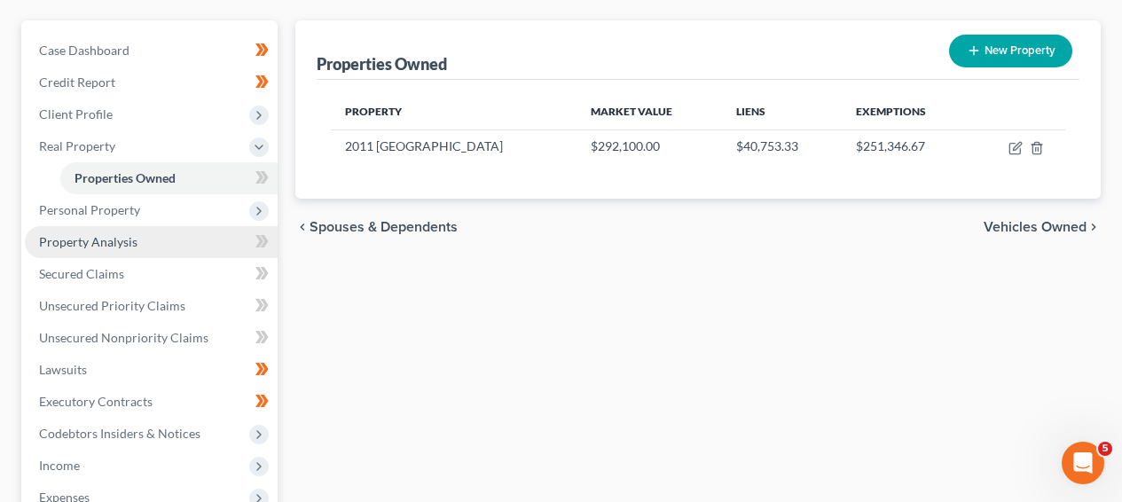
click at [173, 238] on link "Property Analysis" at bounding box center [151, 242] width 253 height 32
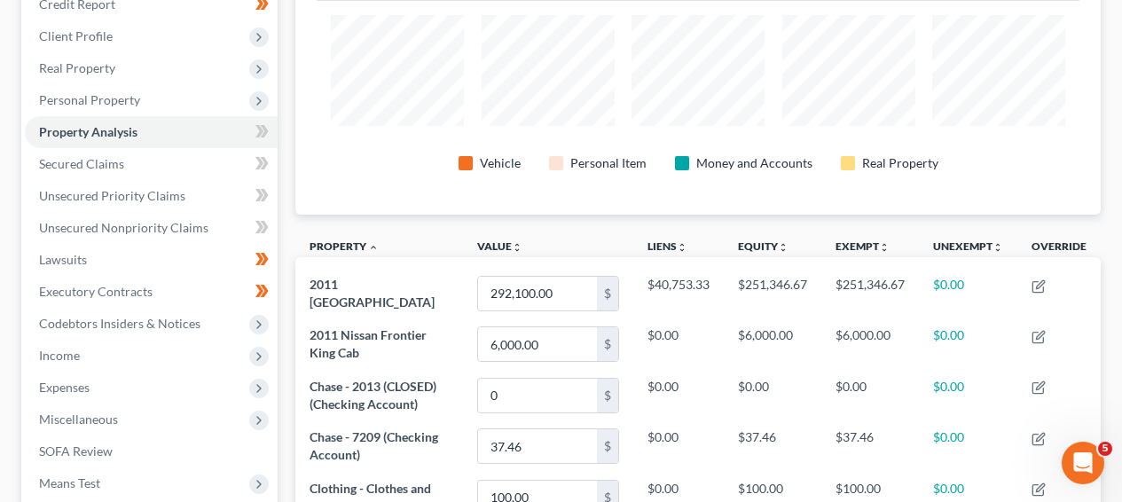
scroll to position [200, 0]
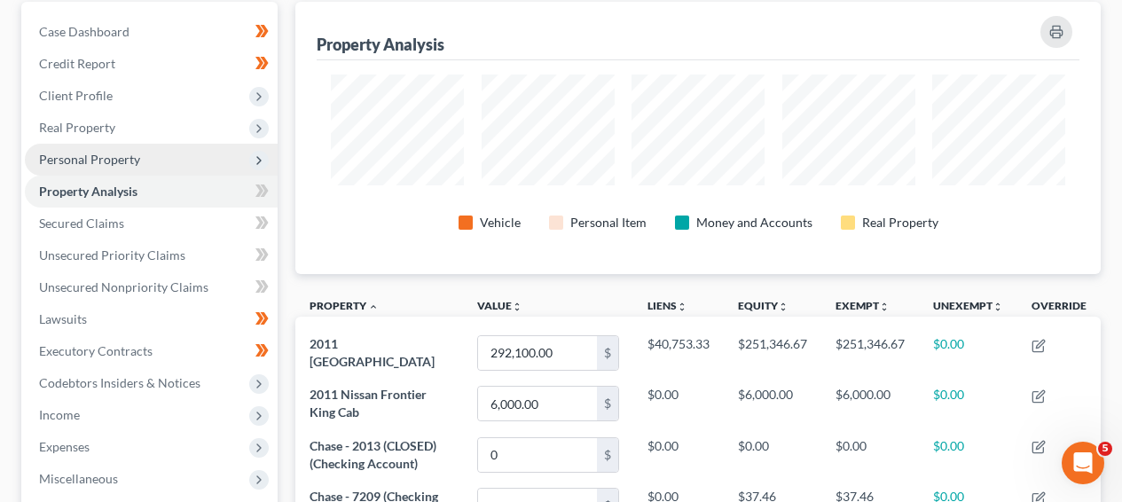
click at [160, 155] on span "Personal Property" at bounding box center [151, 160] width 253 height 32
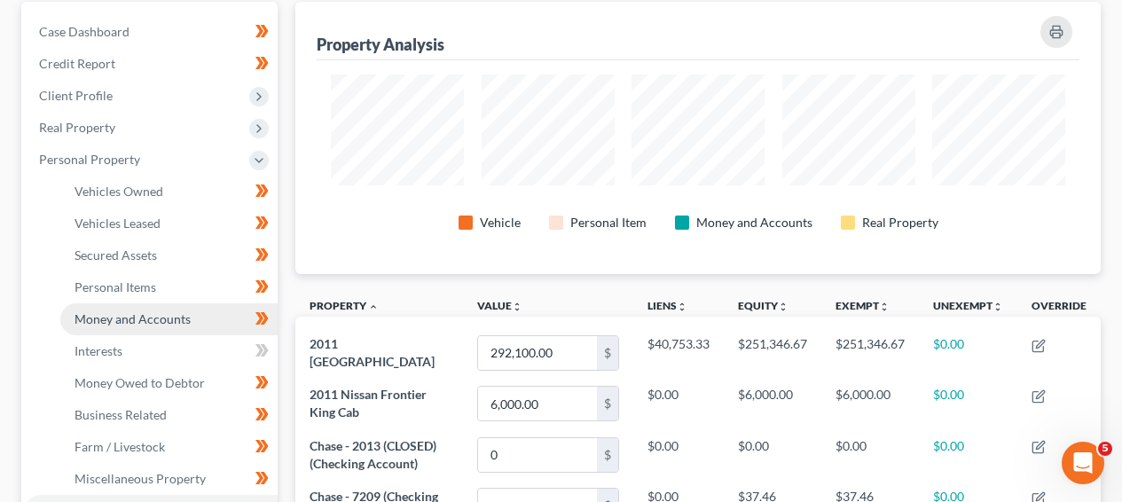
click at [152, 321] on span "Money and Accounts" at bounding box center [132, 318] width 116 height 15
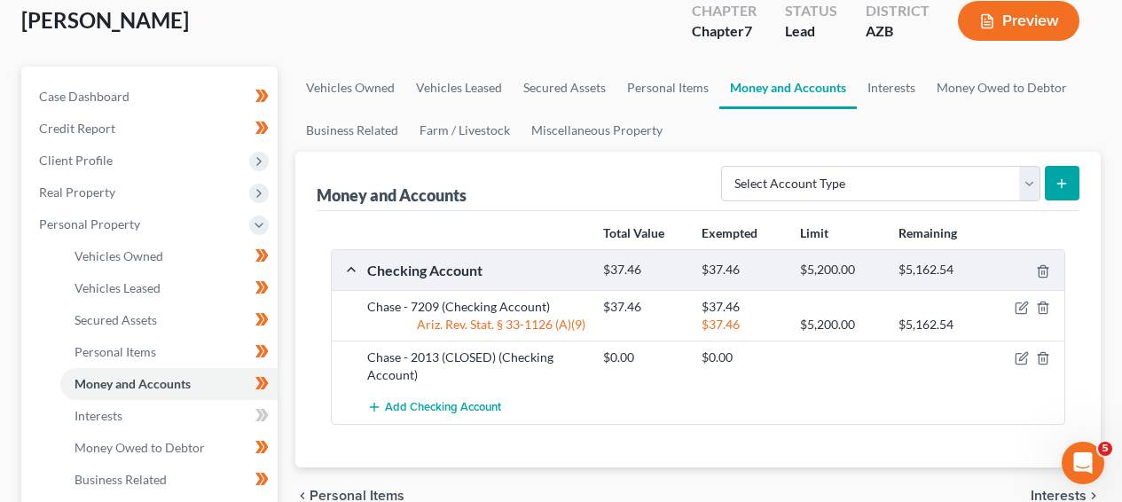
scroll to position [71, 0]
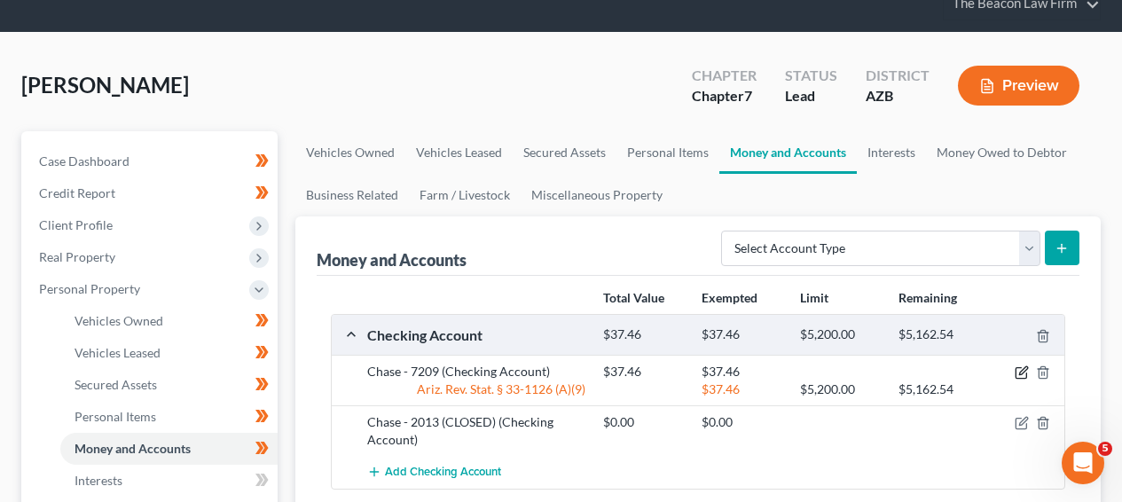
click at [1021, 371] on icon "button" at bounding box center [1021, 372] width 14 height 14
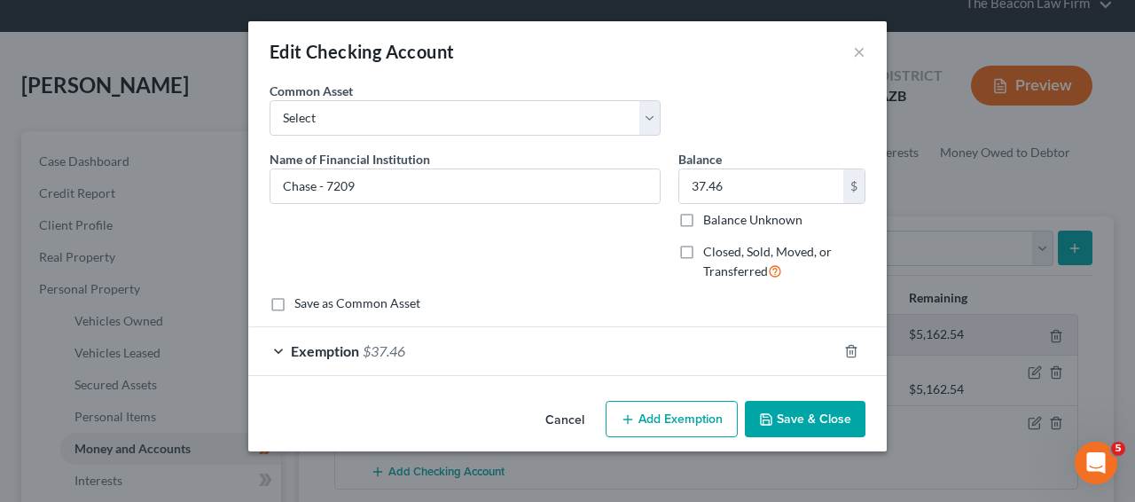
click at [551, 412] on button "Cancel" at bounding box center [564, 420] width 67 height 35
